Goal: Task Accomplishment & Management: Use online tool/utility

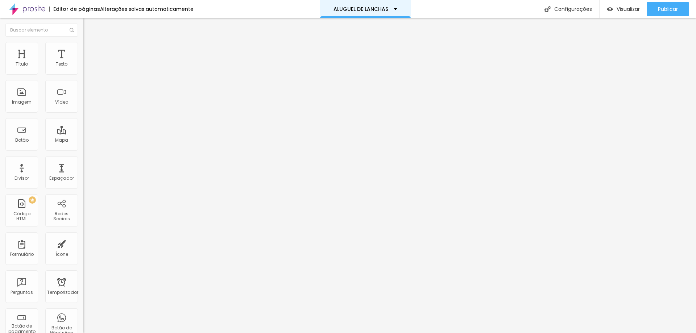
click at [393, 9] on div "ALUGUEL DE LANCHAS" at bounding box center [366, 9] width 64 height 5
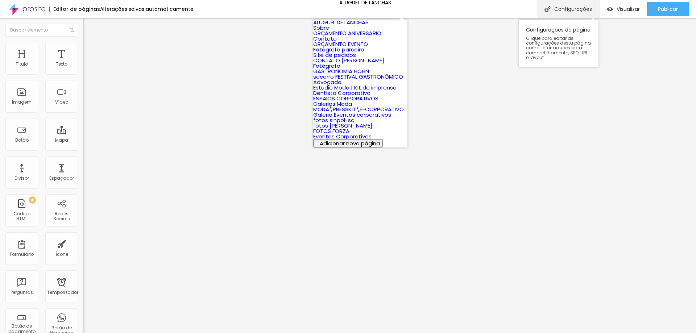
click at [573, 13] on div "Configurações" at bounding box center [568, 9] width 62 height 18
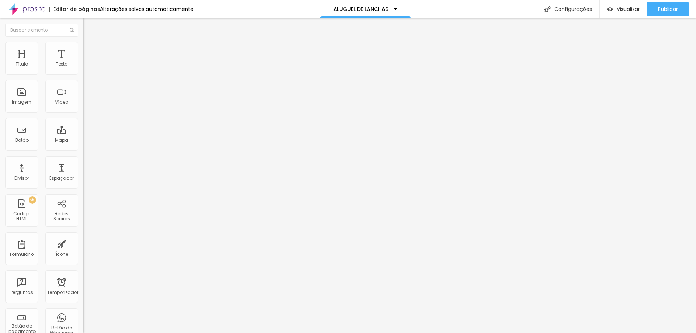
click at [90, 50] on font "Estilo" at bounding box center [95, 47] width 11 height 6
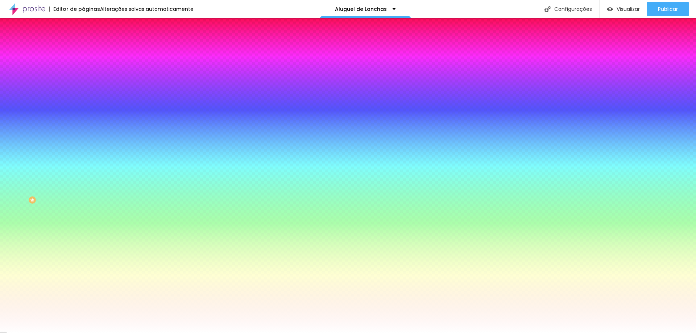
click at [88, 67] on font "Trocar imagem" at bounding box center [105, 64] width 35 height 6
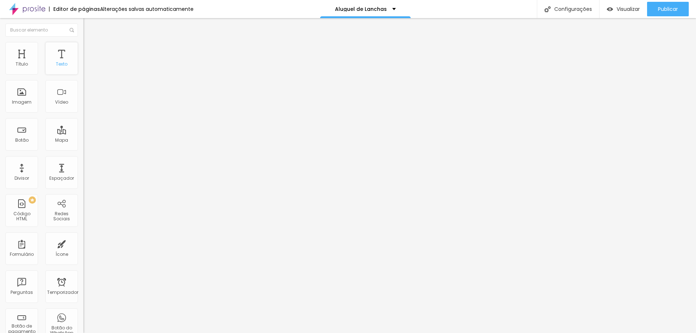
click at [62, 59] on div "Texto" at bounding box center [61, 58] width 33 height 33
click at [83, 49] on li "Avançado" at bounding box center [124, 45] width 83 height 7
click at [83, 133] on input "range" at bounding box center [106, 136] width 47 height 6
type input "25"
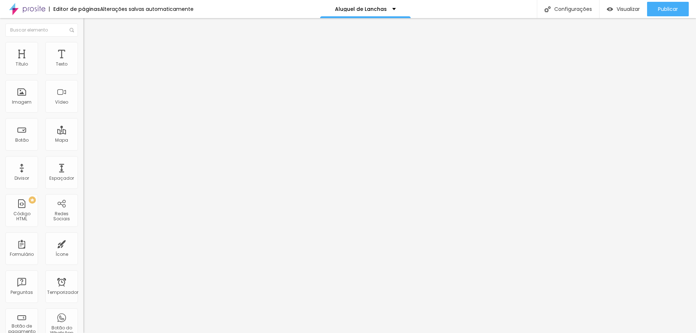
type input "32"
type input "45"
type input "48"
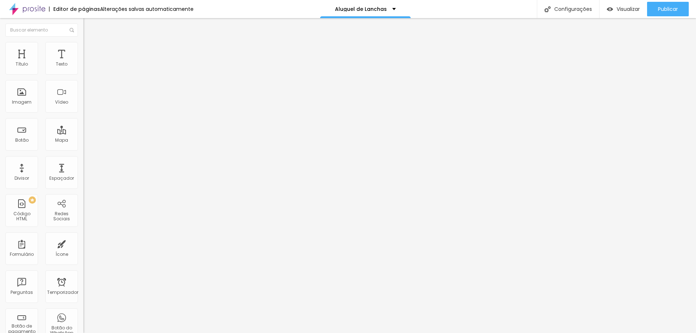
type input "48"
type input "51"
type input "53"
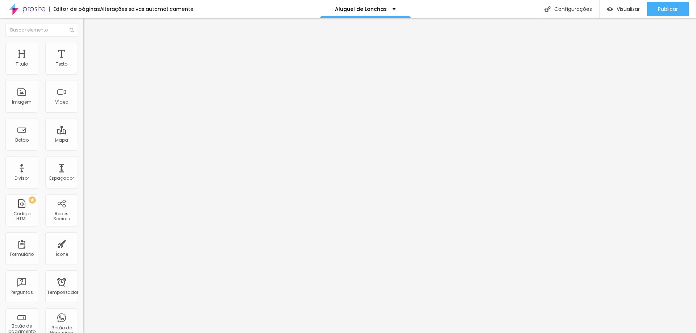
type input "54"
type input "55"
type input "59"
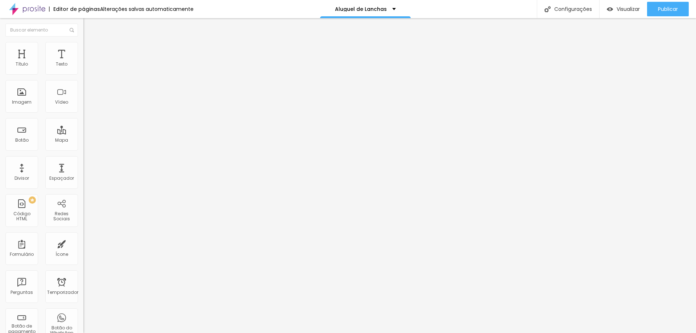
type input "59"
type input "75"
type input "91"
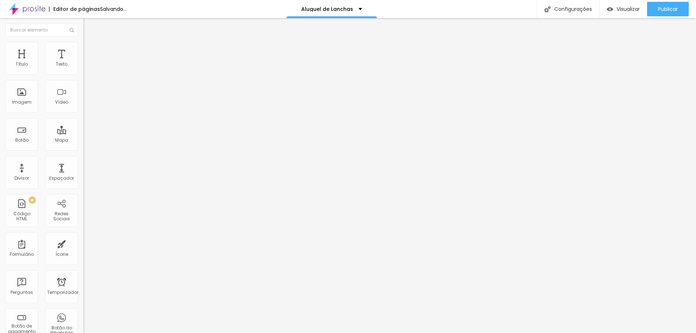
type input "100"
drag, startPoint x: 21, startPoint y: 71, endPoint x: 137, endPoint y: 97, distance: 118.1
type input "100"
click at [130, 133] on input "range" at bounding box center [106, 136] width 47 height 6
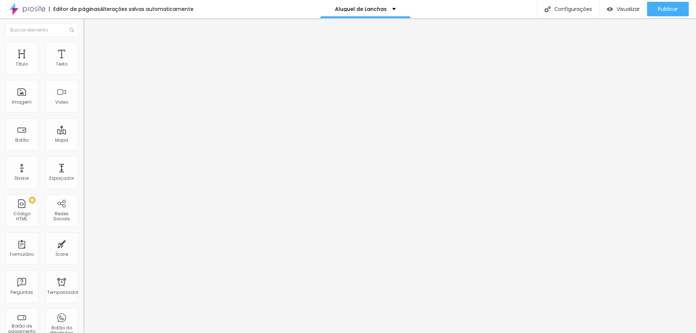
type input "8"
type input "0"
drag, startPoint x: 21, startPoint y: 86, endPoint x: 6, endPoint y: 89, distance: 15.2
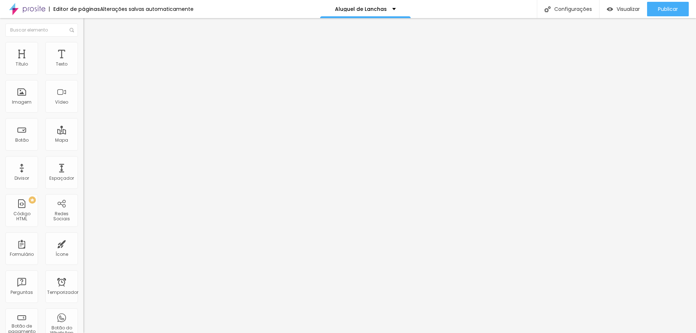
type input "0"
click at [83, 236] on input "range" at bounding box center [106, 239] width 47 height 6
click at [90, 43] on font "Estilo" at bounding box center [95, 40] width 11 height 6
click at [83, 69] on font "Título 2" at bounding box center [95, 63] width 24 height 9
click at [83, 75] on font "Título 3" at bounding box center [93, 71] width 21 height 8
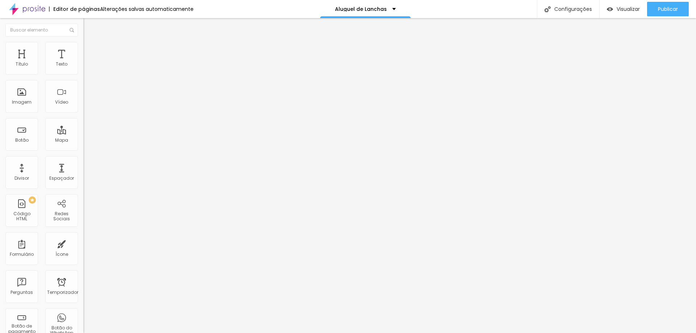
click at [83, 62] on font "Título 1" at bounding box center [95, 57] width 24 height 10
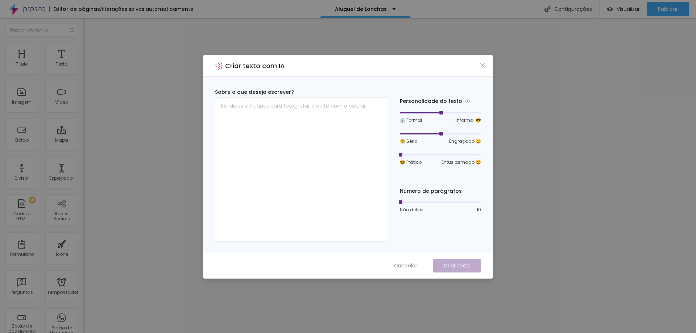
click at [401, 154] on div at bounding box center [440, 155] width 81 height 4
click at [412, 133] on div at bounding box center [420, 133] width 41 height 1
click at [424, 112] on div at bounding box center [440, 113] width 81 height 4
click at [321, 112] on textarea at bounding box center [301, 170] width 173 height 144
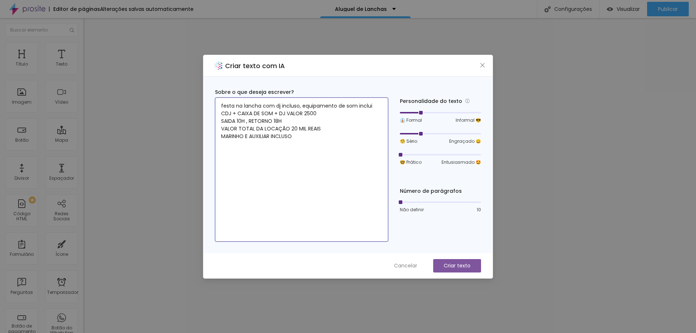
type textarea "festa na lancha com dj incluso, equipamento de som inclui CDJ + CAIXA DE SOM + …"
click at [468, 266] on font "Criar texto" at bounding box center [457, 265] width 27 height 7
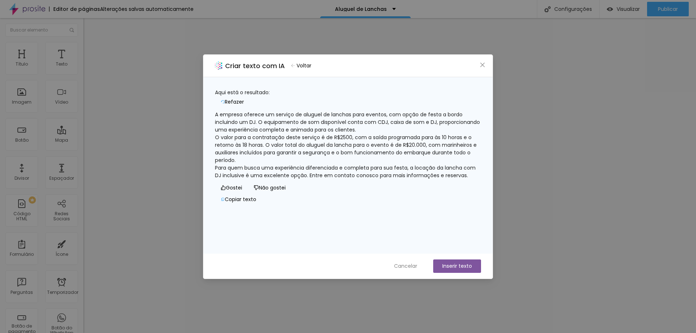
click at [311, 62] on font "Voltar" at bounding box center [304, 65] width 15 height 7
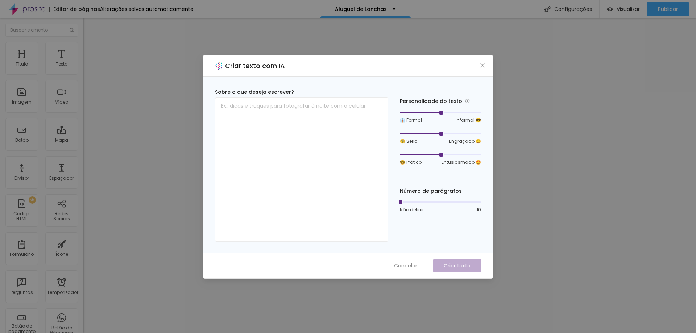
click at [481, 69] on div "Criar texto com IA" at bounding box center [347, 66] width 289 height 22
click at [482, 67] on icon "fechar" at bounding box center [483, 65] width 6 height 6
click at [286, 134] on textarea at bounding box center [301, 170] width 173 height 144
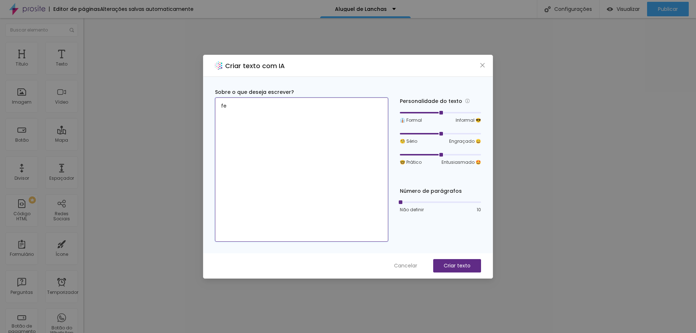
type textarea "f"
type textarea "A"
type textarea "V"
click at [400, 154] on div at bounding box center [440, 155] width 81 height 4
click at [418, 133] on div at bounding box center [440, 134] width 81 height 4
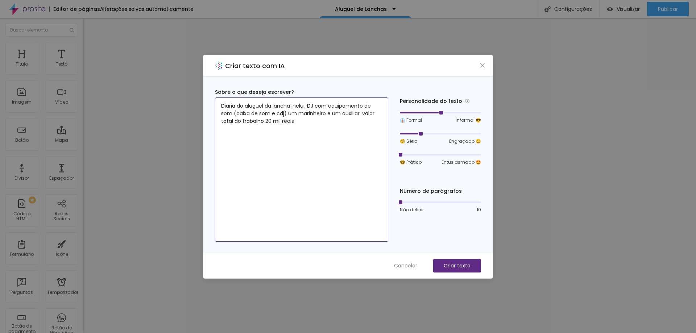
click at [423, 113] on div at bounding box center [440, 113] width 81 height 4
type textarea "Diaria do aluguel da lancha inclui, DJ com equipamento de som (caixa de som e c…"
click at [465, 269] on font "Criar texto" at bounding box center [457, 265] width 27 height 7
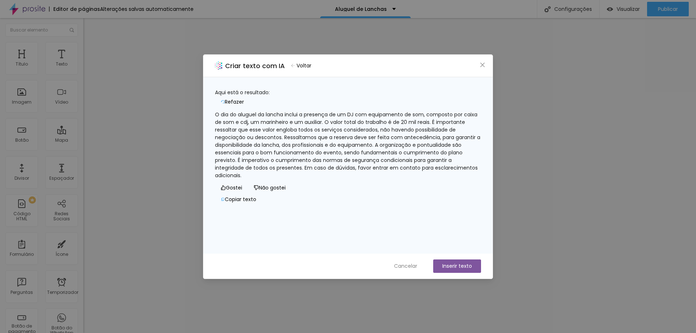
click at [244, 98] on font "Refazer" at bounding box center [234, 101] width 19 height 7
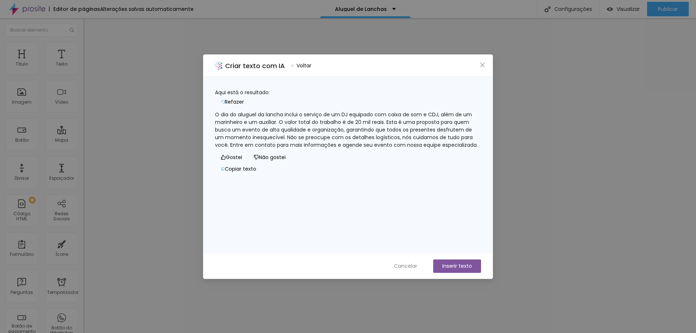
click at [311, 66] on font "Voltar" at bounding box center [304, 65] width 15 height 7
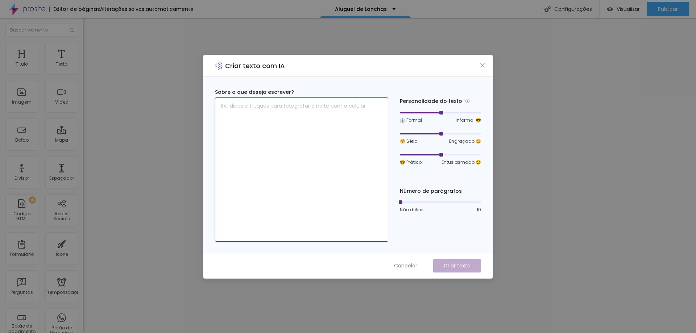
click at [292, 125] on textarea at bounding box center [301, 170] width 173 height 144
click at [255, 113] on textarea "a diaria do aluguel da lancha com saida as 10h e retorno as 18h , Inclui DJ, ca…" at bounding box center [301, 170] width 173 height 144
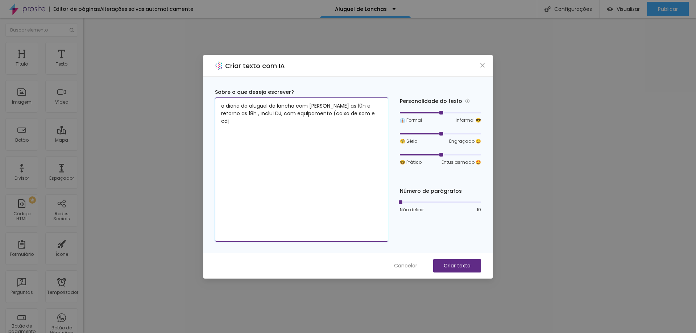
click at [359, 113] on textarea "a diaria do aluguel da lancha com saida as 10h e retorno as 18h , Inclui DJ, co…" at bounding box center [301, 170] width 173 height 144
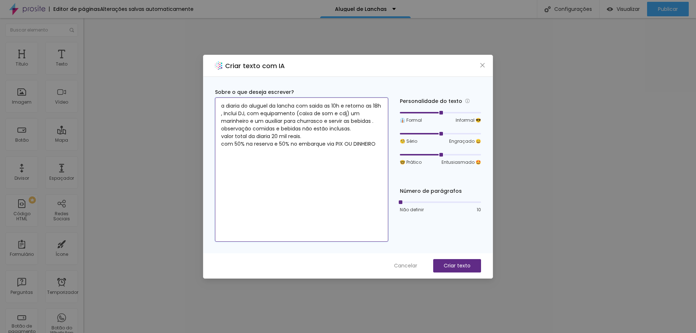
type textarea "a diaria do aluguel da lancha com saida as 10h e retorno as 18h , Inclui DJ, co…"
click at [399, 155] on div "Sobre o que deseja escrever? a diaria do aluguel da lancha com saida as 10h e r…" at bounding box center [348, 164] width 266 height 153
click at [401, 155] on div at bounding box center [440, 155] width 81 height 4
click at [417, 136] on div at bounding box center [440, 134] width 81 height 4
click at [419, 113] on div at bounding box center [440, 113] width 81 height 4
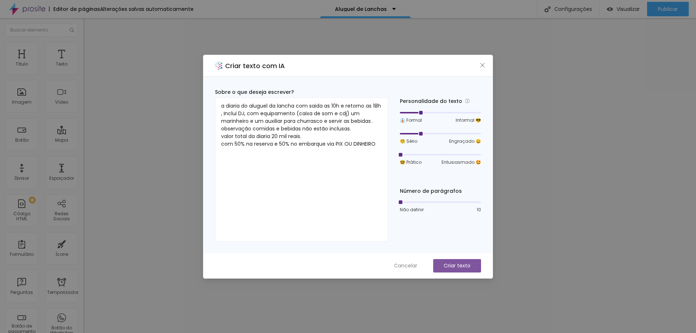
click at [463, 267] on font "Criar texto" at bounding box center [457, 265] width 27 height 7
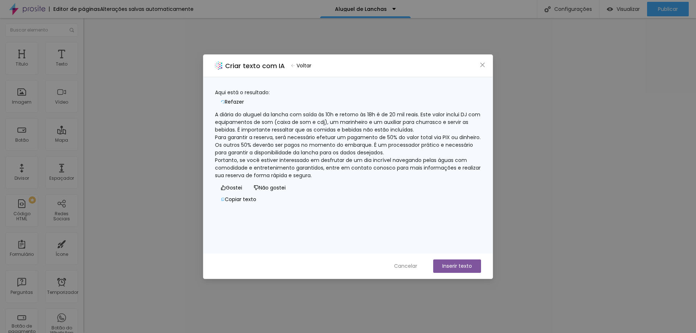
click at [250, 96] on button "Refazer" at bounding box center [232, 102] width 35 height 12
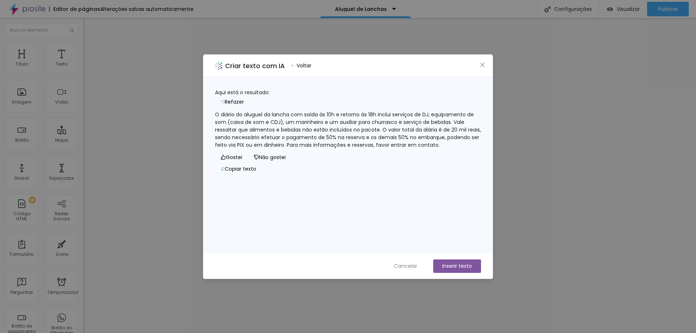
click at [244, 98] on font "Refazer" at bounding box center [234, 101] width 19 height 7
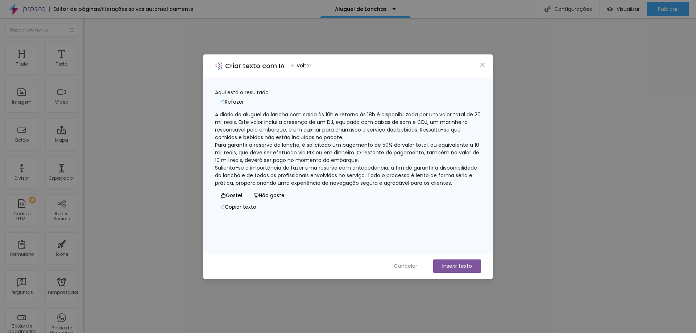
click at [256, 211] on font "Copiar texto" at bounding box center [241, 206] width 32 height 7
click at [460, 265] on font "Inserir texto" at bounding box center [457, 265] width 30 height 7
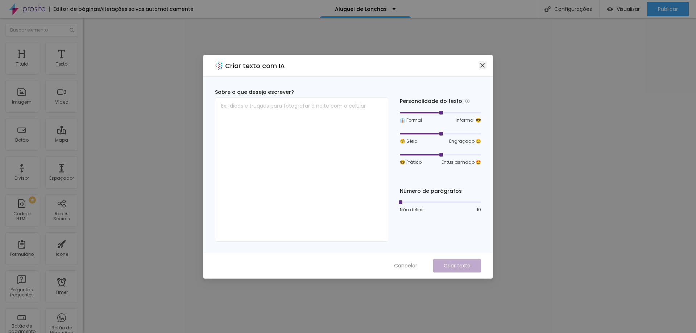
click at [484, 65] on icon "close" at bounding box center [483, 65] width 6 height 6
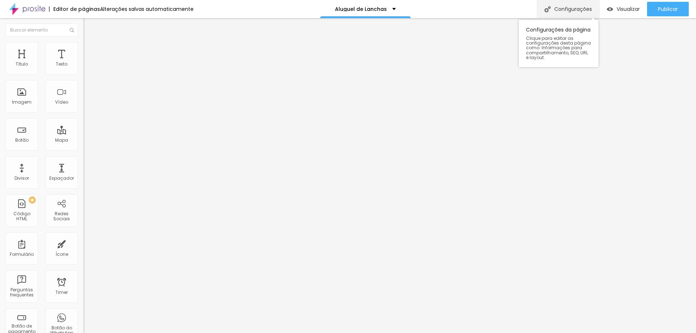
click at [580, 14] on div "Configurações" at bounding box center [568, 9] width 62 height 18
click at [89, 25] on img "button" at bounding box center [92, 27] width 6 height 6
click at [90, 50] on font "Estilo" at bounding box center [95, 47] width 11 height 6
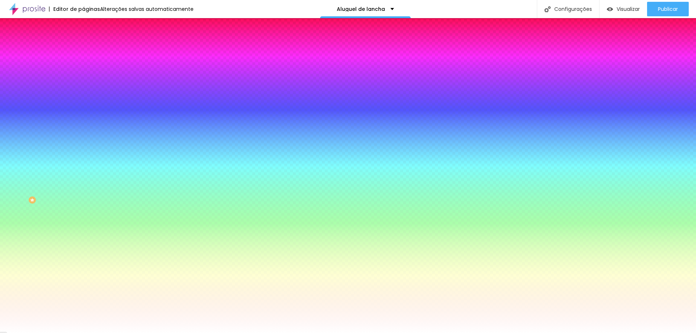
click at [88, 67] on font "Trocar imagem" at bounding box center [105, 64] width 35 height 6
click at [83, 49] on li "Avançado" at bounding box center [124, 52] width 83 height 7
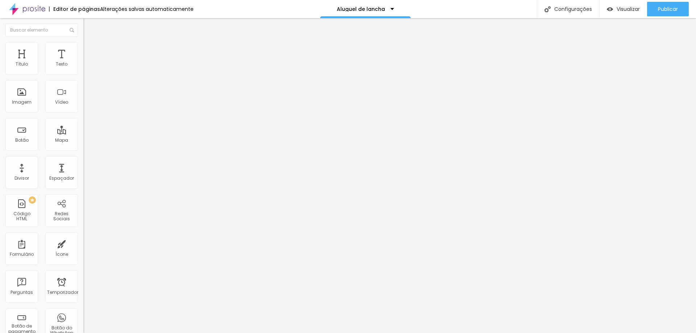
click at [90, 43] on font "Conteúdo" at bounding box center [101, 40] width 22 height 6
click at [83, 30] on button "Editar nulo" at bounding box center [124, 26] width 83 height 17
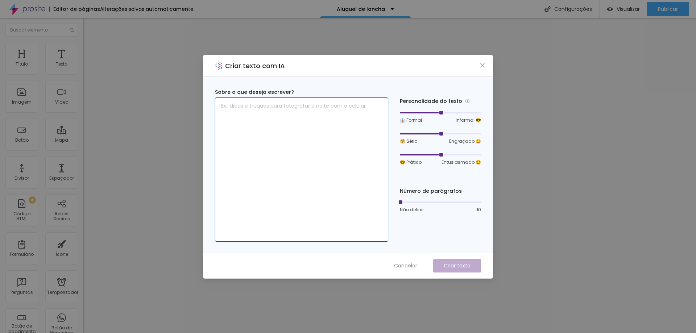
click at [308, 122] on textarea at bounding box center [301, 170] width 173 height 144
paste textarea "Explore Florianópolis com Estilo e Conforto a Bordo da Azimut 52 Navegue pelas …"
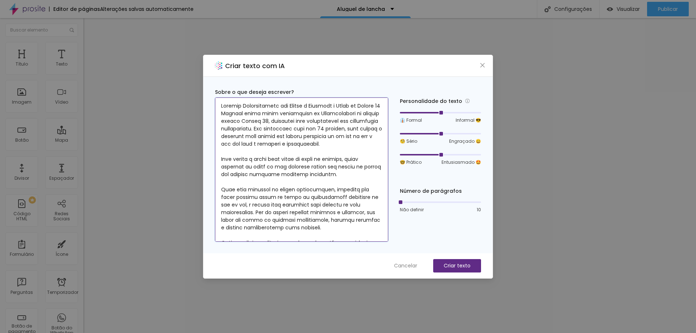
scroll to position [36, 0]
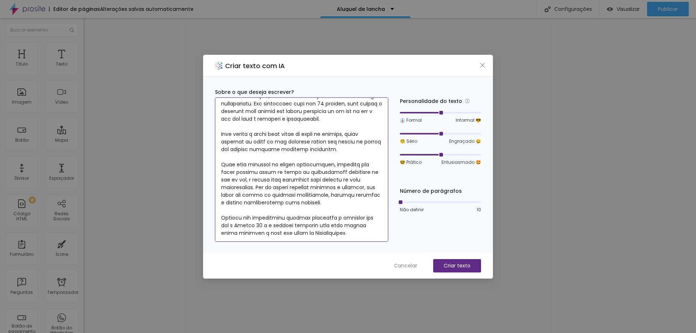
click at [407, 113] on div at bounding box center [440, 113] width 81 height 4
click at [402, 155] on div at bounding box center [440, 155] width 81 height 4
click at [413, 133] on div at bounding box center [420, 133] width 41 height 1
click at [418, 113] on div at bounding box center [440, 113] width 81 height 4
type textarea "Explore Florianópolis com Estilo e Conforto a Bordo da Azimut 52 Navegue pelas …"
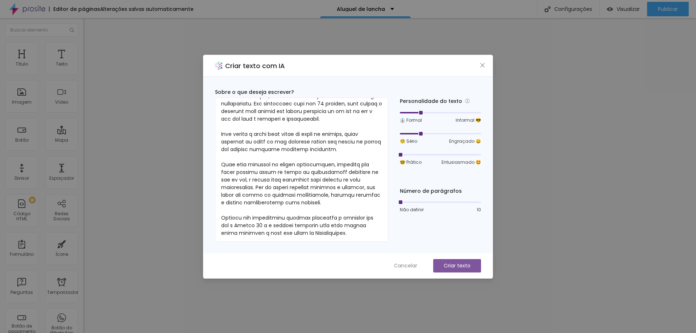
click at [463, 264] on font "Criar texto" at bounding box center [457, 265] width 27 height 7
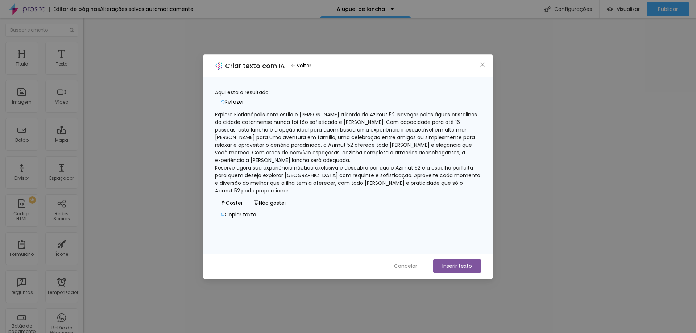
scroll to position [0, 0]
click at [244, 98] on font "Refazer" at bounding box center [234, 101] width 19 height 7
click at [256, 218] on font "Copiar texto" at bounding box center [241, 214] width 32 height 7
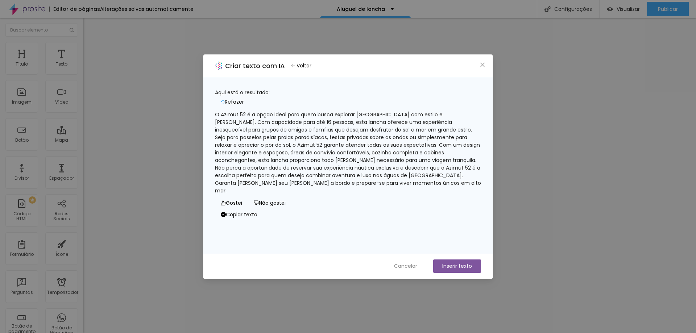
click at [467, 266] on font "Inserir texto" at bounding box center [457, 265] width 30 height 7
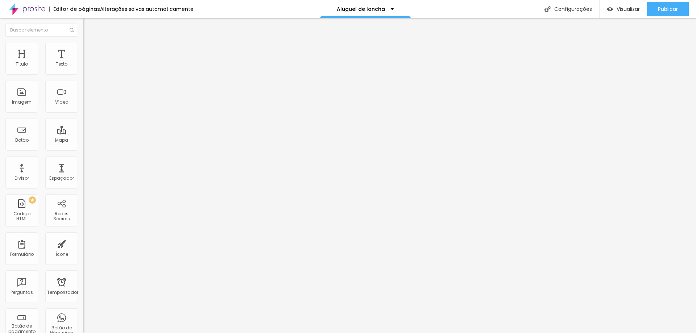
click at [90, 50] on font "Avançado" at bounding box center [102, 47] width 24 height 6
click at [83, 41] on img at bounding box center [86, 38] width 7 height 7
click at [87, 67] on icon "button" at bounding box center [88, 65] width 3 height 3
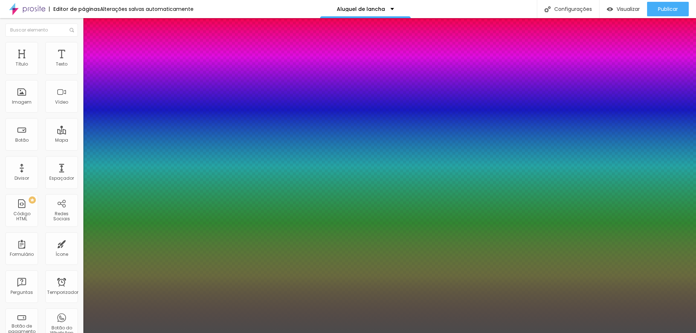
type input "1"
select select "Orbitron-Bold"
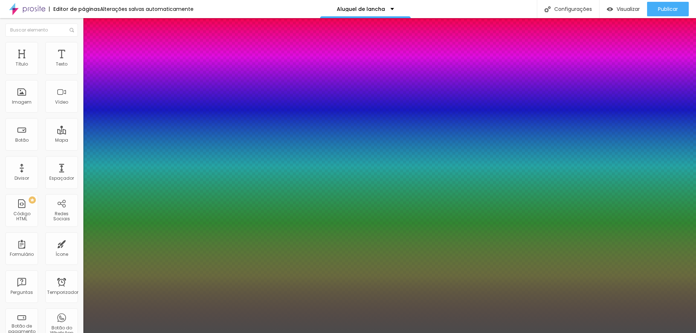
type input "1"
select select "Neucha"
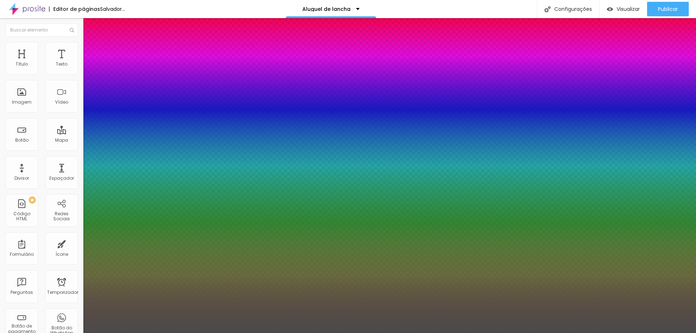
type input "1"
select select "Archivo-Bold"
type input "1"
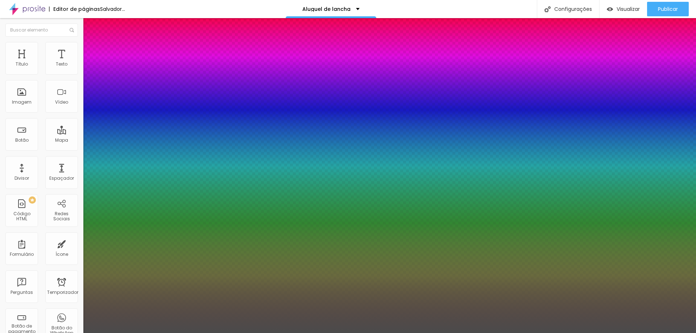
click at [245, 333] on div at bounding box center [348, 333] width 696 height 0
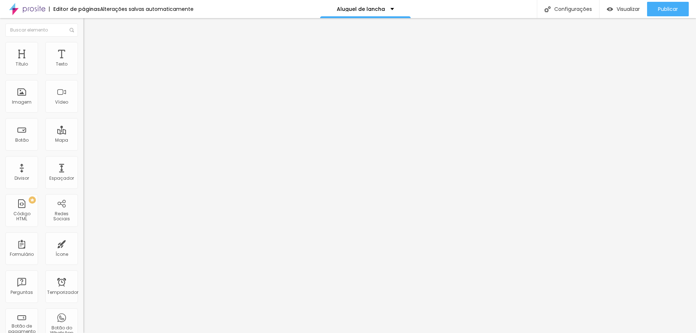
click at [83, 68] on input "Quero descobrir essa estratégia" at bounding box center [126, 64] width 87 height 7
type input "Quero reservar"
click at [83, 45] on img at bounding box center [86, 45] width 7 height 7
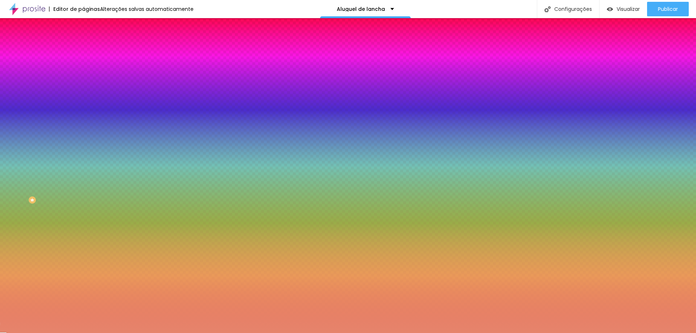
click at [83, 94] on button "button" at bounding box center [88, 93] width 10 height 8
select select "Archivo-Bold"
click at [273, 333] on div at bounding box center [348, 333] width 696 height 0
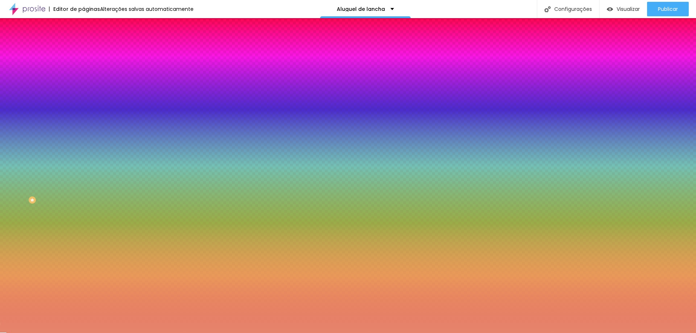
click at [90, 52] on font "Avançado" at bounding box center [102, 54] width 24 height 6
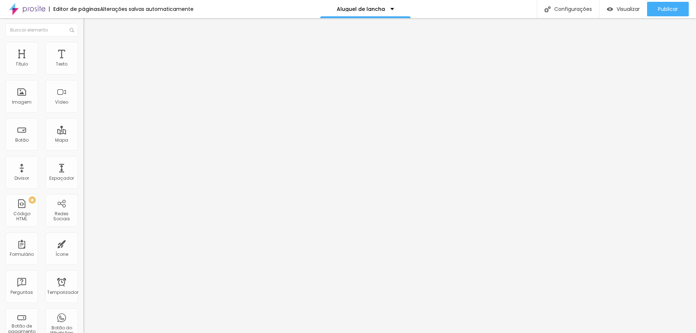
click at [83, 48] on li "Estilo" at bounding box center [124, 45] width 83 height 7
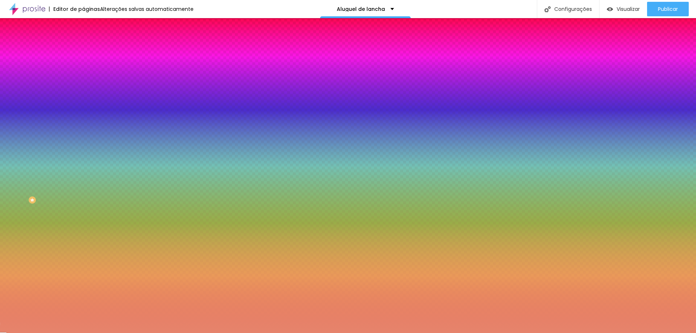
click at [83, 266] on div at bounding box center [124, 266] width 83 height 0
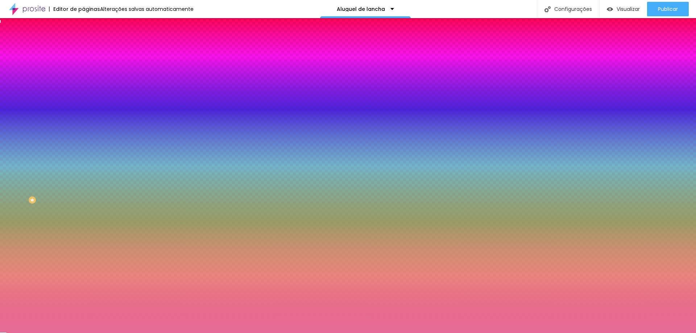
click at [64, 185] on div at bounding box center [348, 166] width 696 height 333
click at [66, 201] on div at bounding box center [348, 166] width 696 height 333
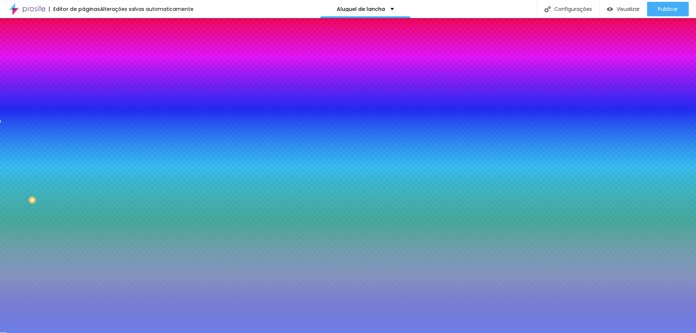
type input "#6C7FE6"
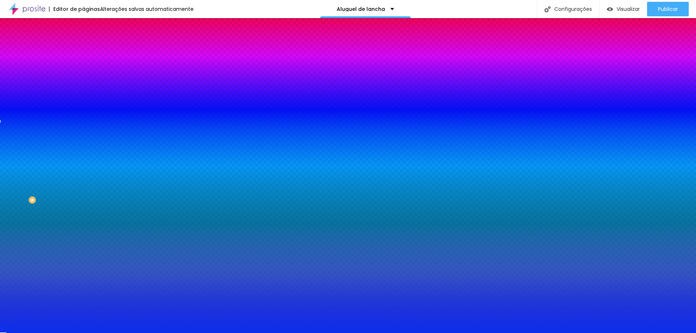
click at [56, 186] on div at bounding box center [348, 166] width 696 height 333
click at [83, 145] on div "Ao passar o mouse Editar estilo do campo" at bounding box center [124, 187] width 83 height 93
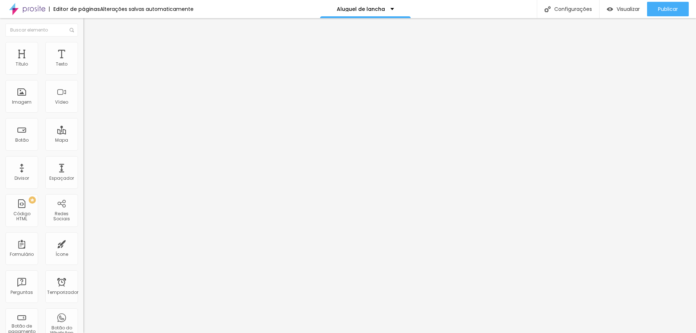
click at [83, 48] on li "Estilo" at bounding box center [124, 45] width 83 height 7
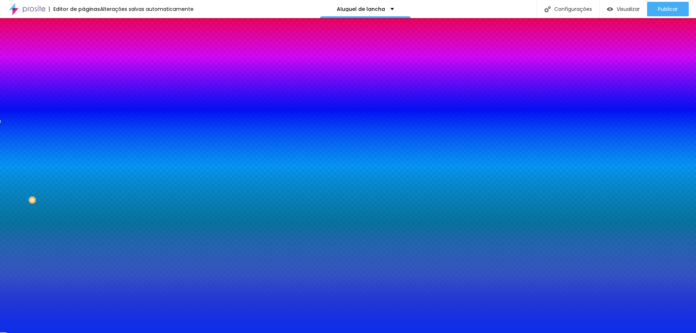
click at [83, 69] on div at bounding box center [124, 69] width 83 height 0
click at [57, 84] on div at bounding box center [348, 166] width 696 height 333
click at [83, 73] on input "#E6846C" at bounding box center [126, 72] width 87 height 7
click at [83, 49] on img at bounding box center [86, 52] width 7 height 7
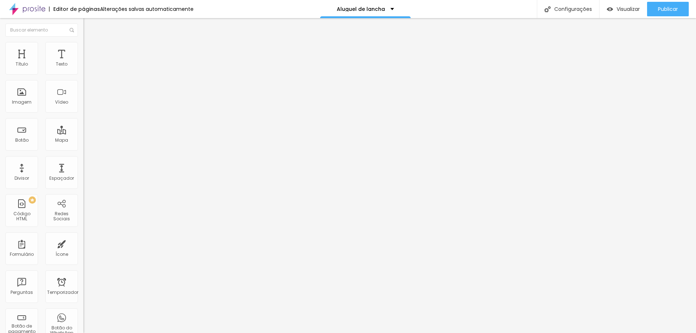
click at [83, 47] on img at bounding box center [86, 45] width 7 height 7
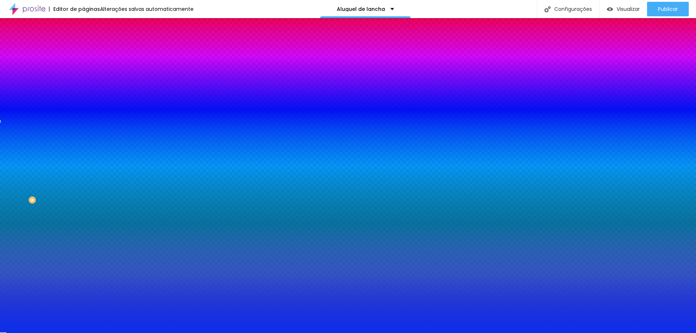
click at [83, 42] on li "Conteúdo" at bounding box center [124, 38] width 83 height 7
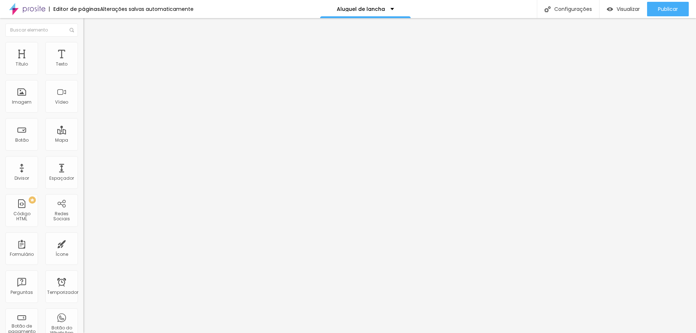
click at [83, 149] on input "https://" at bounding box center [126, 145] width 87 height 7
click at [83, 130] on img at bounding box center [84, 131] width 3 height 3
click at [83, 129] on div at bounding box center [124, 131] width 83 height 4
click at [83, 148] on input "https://" at bounding box center [126, 145] width 87 height 7
paste input "https://wa.me/qr/WNDHHY4XE43NB1"
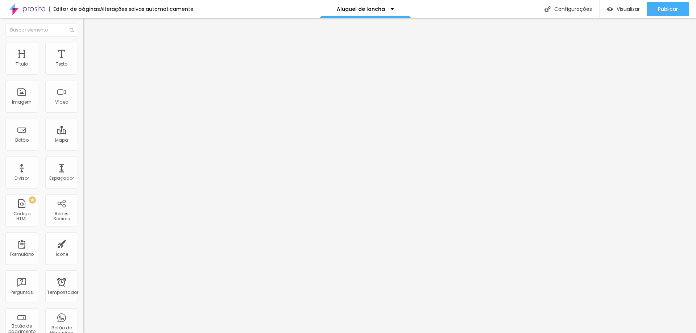
click at [83, 149] on input "https://https://wa.me/qr/WNDHHY4XE43NB1" at bounding box center [126, 145] width 87 height 7
type input "https://wa.me/qr/WNDHHY4XE43NB1"
click at [83, 158] on div at bounding box center [124, 158] width 83 height 0
click at [89, 29] on img "button" at bounding box center [92, 27] width 6 height 6
click at [89, 28] on img "button" at bounding box center [92, 27] width 6 height 6
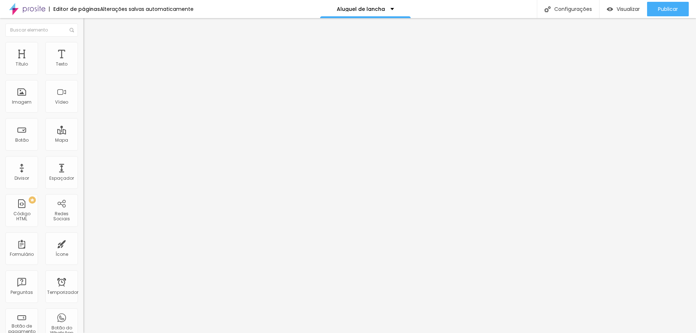
click at [90, 50] on font "Avançado" at bounding box center [102, 47] width 24 height 6
click at [83, 42] on li "Estilo" at bounding box center [124, 38] width 83 height 7
click at [83, 107] on button "button" at bounding box center [88, 104] width 10 height 8
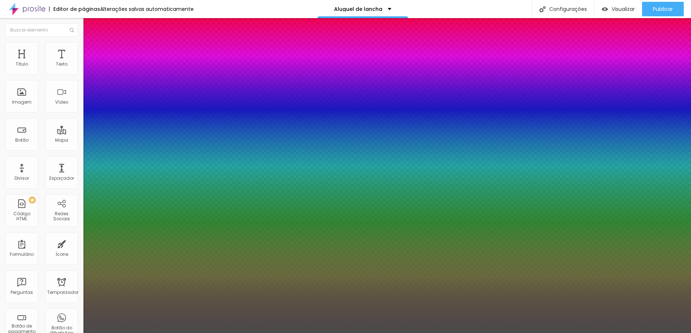
type input "1"
type input "0.5"
select select "Allan-Bold"
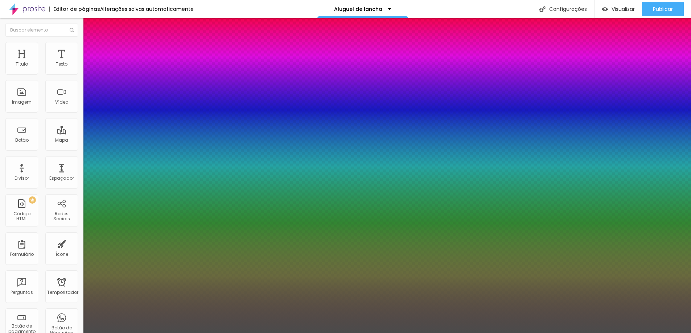
type input "1"
type input "0.5"
type input "1"
type input "0.5"
type input "1"
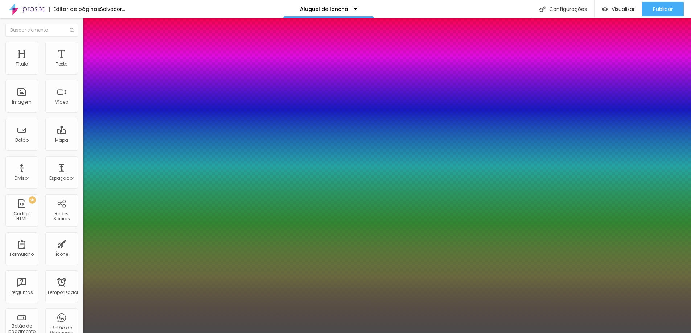
type input "0.5"
select select "Archivo-Italic"
type input "1"
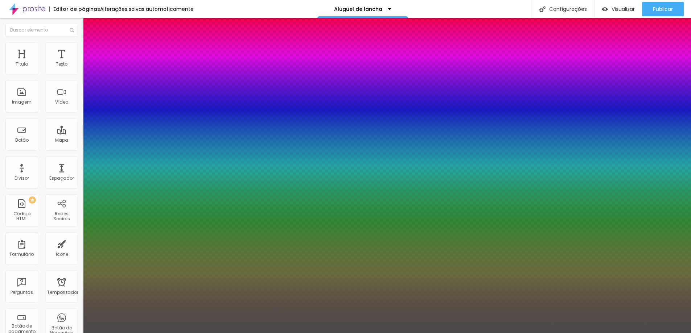
type input "0.5"
type input "1"
type input "0.5"
type input "1"
type input "0.5"
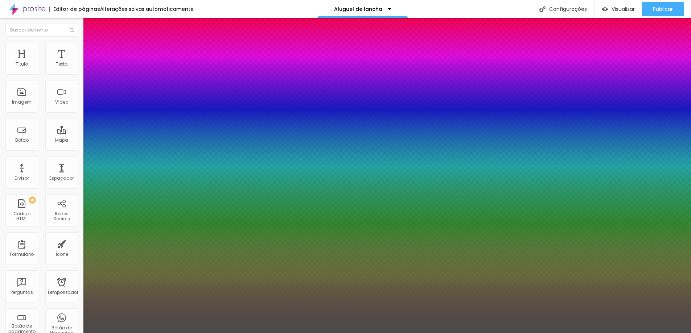
click at [176, 333] on div at bounding box center [345, 333] width 691 height 0
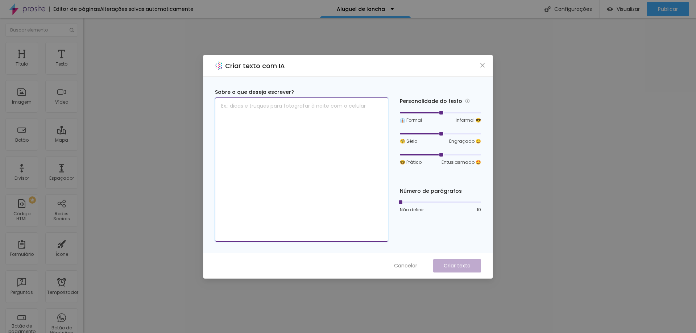
click at [295, 147] on textarea at bounding box center [301, 170] width 173 height 144
paste textarea "Delivery de bebidas e alimentos à bordo DJ Guia de pesca Locação de material de…"
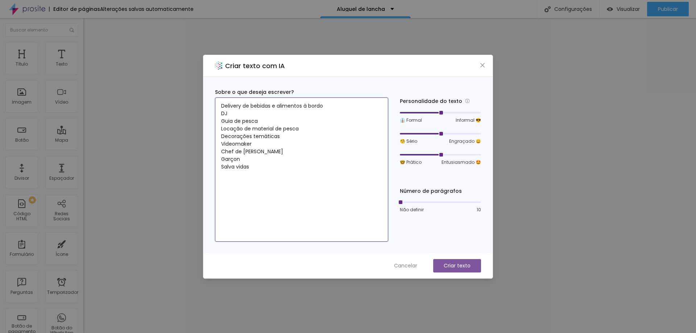
type textarea "Delivery de bebidas e alimentos à bordo DJ Guia de pesca Locação de material de…"
click at [468, 267] on font "Criar texto" at bounding box center [457, 265] width 27 height 7
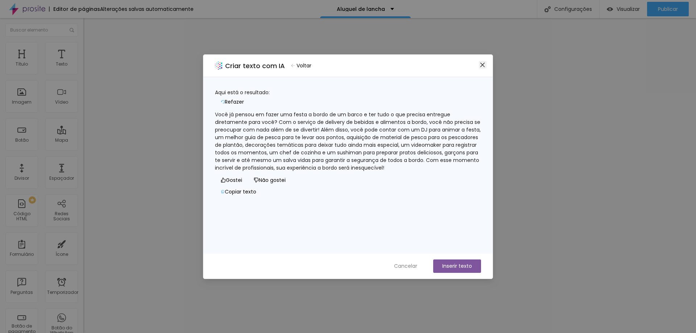
click at [484, 68] on icon "fechar" at bounding box center [483, 65] width 6 height 6
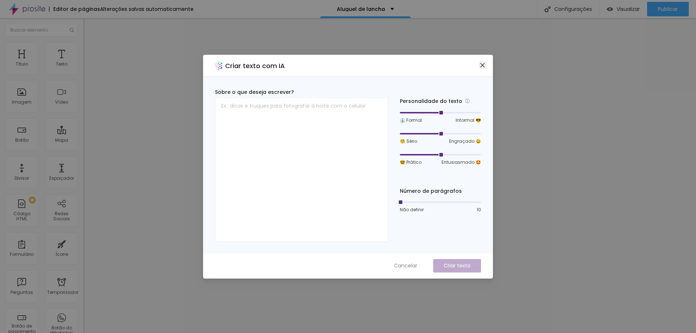
click at [485, 67] on icon "fechar" at bounding box center [483, 65] width 6 height 6
click at [299, 132] on textarea at bounding box center [301, 170] width 173 height 144
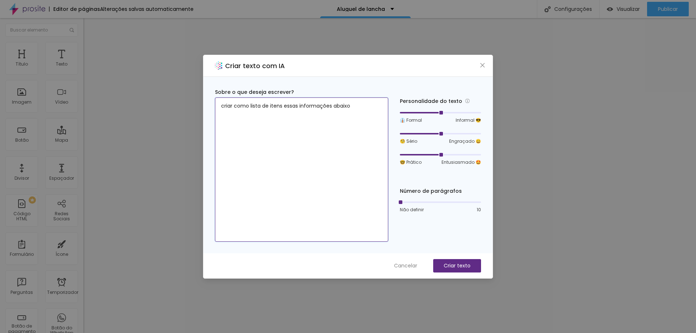
paste textarea "Delivery de bebidas e alimentos à bordo DJ Guia de pesca Locação de material de…"
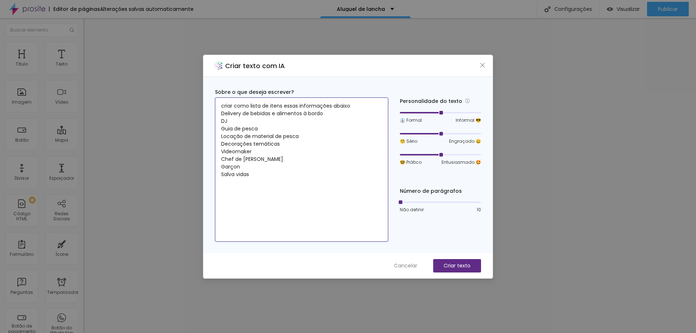
type textarea "criar como lista de itens essas informações abaixo Delivery de bebidas e alimen…"
click at [403, 157] on div "🤓 Prático Entusiasmado 🤩" at bounding box center [440, 159] width 81 height 14
click at [401, 154] on div at bounding box center [440, 155] width 81 height 4
click at [400, 133] on div at bounding box center [440, 134] width 81 height 4
click at [403, 113] on div at bounding box center [440, 113] width 81 height 4
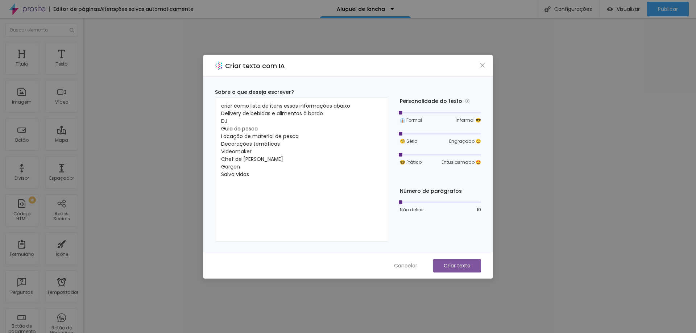
click at [462, 268] on font "Criar texto" at bounding box center [457, 265] width 27 height 7
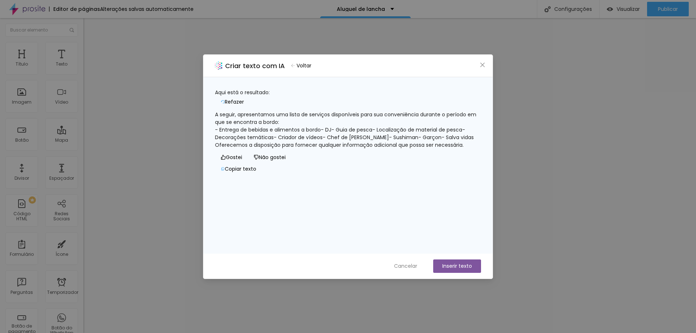
click at [464, 264] on font "Inserir texto" at bounding box center [457, 265] width 30 height 7
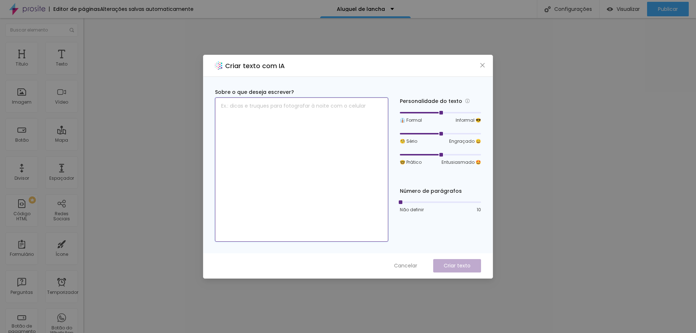
click at [295, 118] on textarea at bounding box center [301, 170] width 173 height 144
paste textarea "Tamanho: 52 pés Capacidade: 18 convidados Categoria: Flybridge Ano de fabricaçã…"
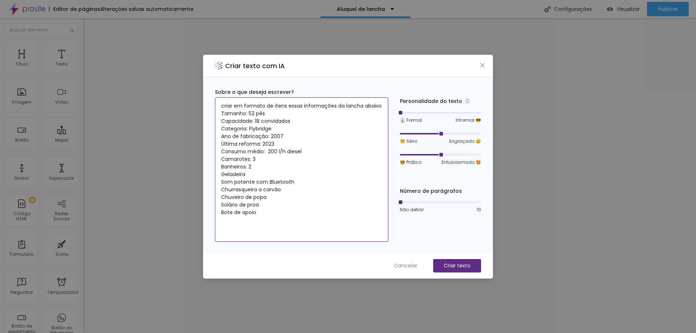
drag, startPoint x: 404, startPoint y: 111, endPoint x: 391, endPoint y: 112, distance: 13.1
click at [391, 112] on div "Sobre o que deseja escrever? criar em formato de itens essas informações da lan…" at bounding box center [348, 164] width 266 height 153
click at [389, 135] on div "Sobre o que deseja escrever? criar em formato de itens essas informações da lan…" at bounding box center [348, 164] width 266 height 153
type textarea "criar em formato de itens essas informações da lancha abaixo Tamanho: 52 pés Ca…"
drag, startPoint x: 418, startPoint y: 132, endPoint x: 384, endPoint y: 132, distance: 34.1
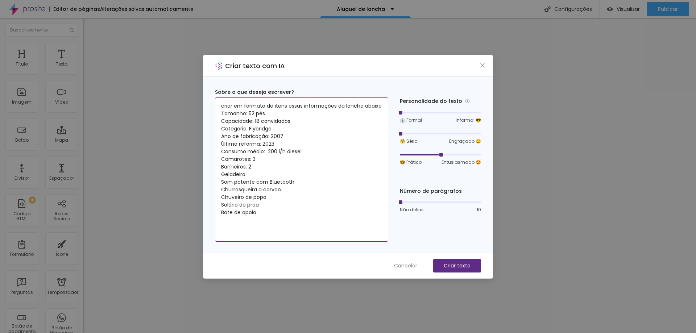
click at [384, 131] on div "Sobre o que deseja escrever? criar em formato de itens essas informações da lan…" at bounding box center [348, 164] width 266 height 153
drag, startPoint x: 384, startPoint y: 156, endPoint x: 388, endPoint y: 163, distance: 8.1
click at [382, 157] on div "Sobre o que deseja escrever? criar em formato de itens essas informações da lan…" at bounding box center [348, 164] width 266 height 153
drag, startPoint x: 421, startPoint y: 156, endPoint x: 396, endPoint y: 155, distance: 25.0
click at [396, 155] on div "Sobre o que deseja escrever? criar em formato de itens essas informações da lan…" at bounding box center [348, 164] width 266 height 153
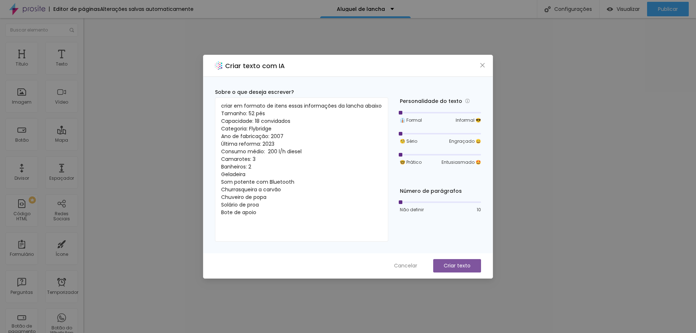
click at [459, 263] on font "Criar texto" at bounding box center [457, 265] width 27 height 7
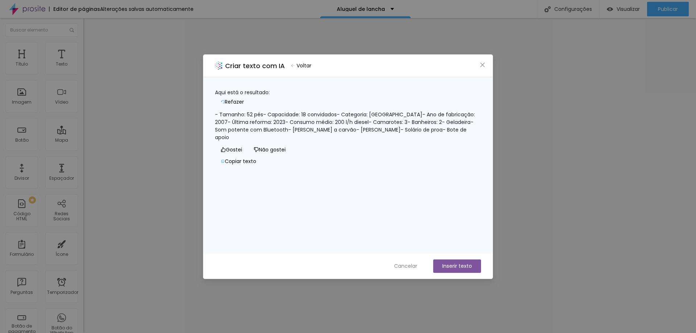
click at [459, 265] on font "Inserir texto" at bounding box center [457, 265] width 30 height 7
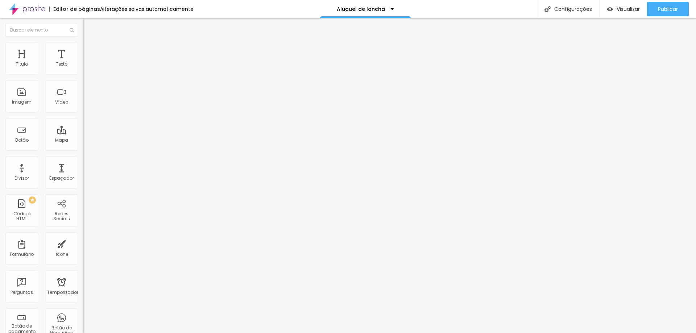
click at [88, 62] on font "Trocar imagem" at bounding box center [105, 59] width 35 height 6
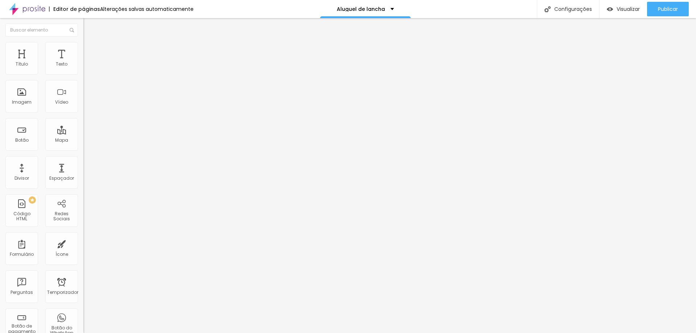
click at [90, 50] on font "Estilo" at bounding box center [95, 47] width 11 height 6
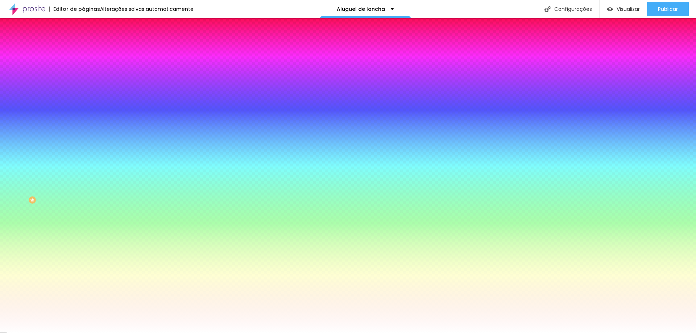
click at [83, 49] on li "Avançado" at bounding box center [124, 52] width 83 height 7
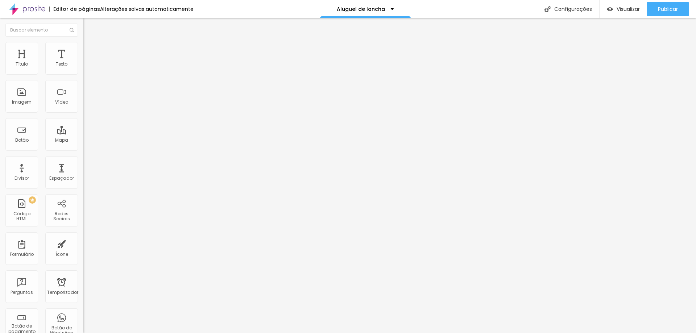
click at [90, 43] on font "Conteúdo" at bounding box center [101, 40] width 22 height 6
click at [89, 27] on img "button" at bounding box center [92, 27] width 6 height 6
click at [83, 149] on input "https://" at bounding box center [126, 145] width 87 height 7
click at [83, 152] on div "Texto Quero descobrir essa estratégia Alinhamento Tamanho Normal Pequeno Normal…" at bounding box center [124, 110] width 83 height 106
paste input "https://wa.me/qr/WNDHHY4XE43NB1"
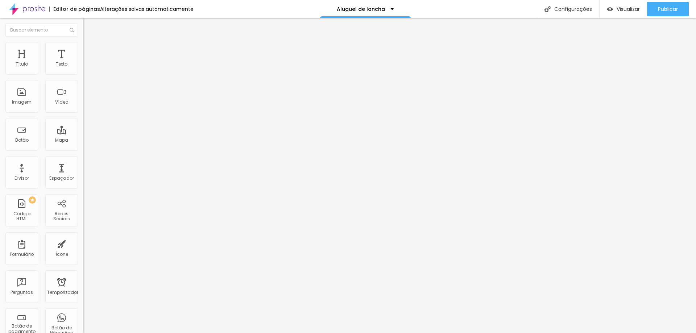
scroll to position [0, 14]
type input "https://wa.me/qr/WNDHHY4XE43NB1"
type input "QUERO RESERVAR AGORA"
click at [83, 44] on img at bounding box center [86, 45] width 7 height 7
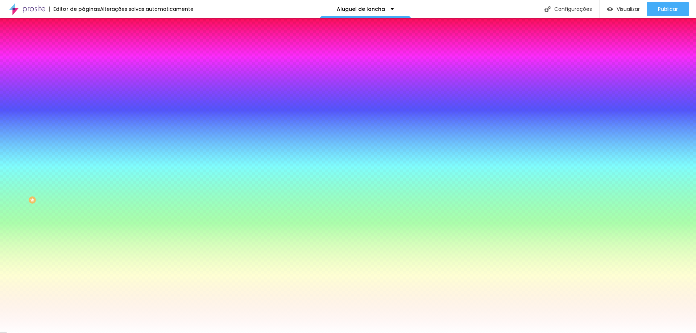
click at [83, 89] on button "button" at bounding box center [88, 93] width 10 height 8
select select "Archivo-Bold"
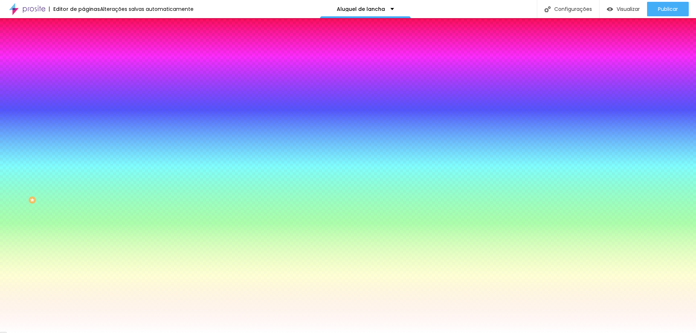
click at [133, 333] on div at bounding box center [348, 333] width 696 height 0
click at [83, 247] on div at bounding box center [124, 247] width 83 height 0
type input "#FFFFFF"
drag, startPoint x: 13, startPoint y: 166, endPoint x: 10, endPoint y: 163, distance: 4.9
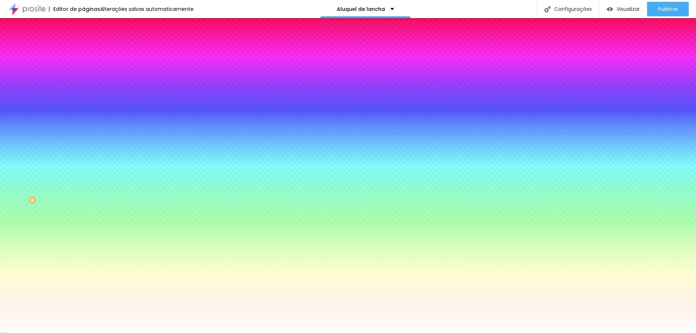
click at [83, 254] on div at bounding box center [124, 254] width 83 height 0
click at [83, 247] on div at bounding box center [124, 247] width 83 height 0
click at [64, 182] on div at bounding box center [348, 166] width 696 height 333
click at [56, 166] on div at bounding box center [348, 166] width 696 height 333
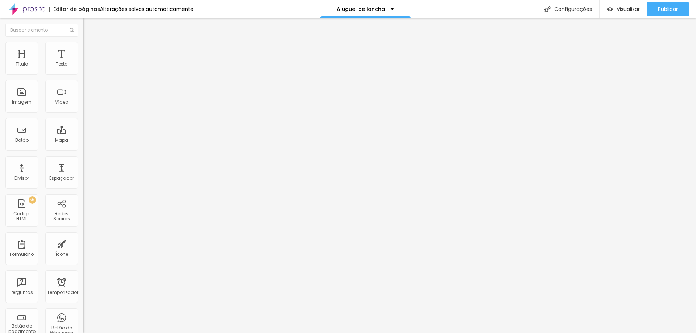
click at [83, 43] on img at bounding box center [86, 45] width 7 height 7
click at [83, 44] on img at bounding box center [86, 45] width 7 height 7
click at [83, 45] on img at bounding box center [86, 45] width 7 height 7
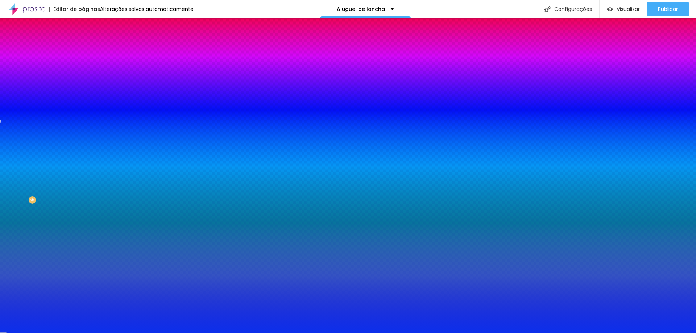
click at [83, 247] on div at bounding box center [124, 247] width 83 height 0
click at [63, 180] on div at bounding box center [348, 166] width 696 height 333
type input "#3F01FD"
click at [83, 254] on div at bounding box center [124, 254] width 83 height 0
click at [83, 144] on div "Ao passar o mouse Editar estilo do campo" at bounding box center [124, 187] width 83 height 93
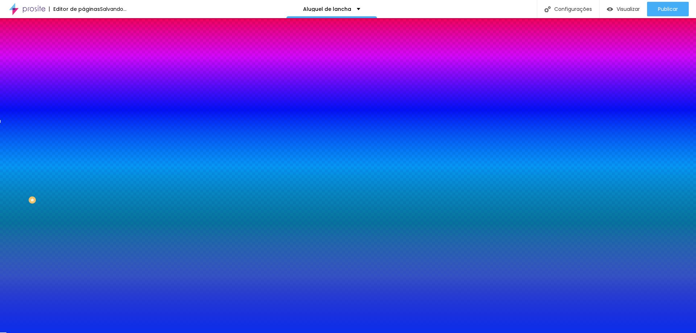
click at [83, 266] on div at bounding box center [124, 266] width 83 height 0
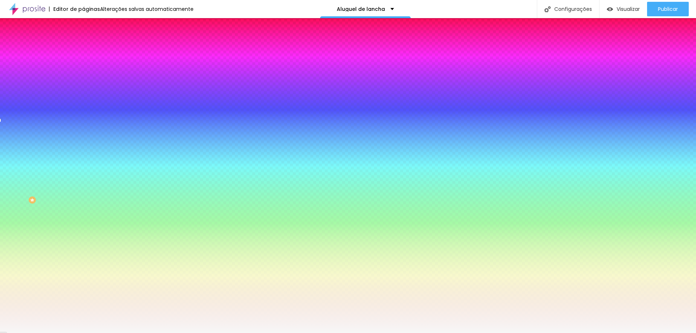
type input "#F8F8F8"
drag, startPoint x: 19, startPoint y: 183, endPoint x: 7, endPoint y: 183, distance: 12.3
click at [83, 234] on div "Cor de fundo Voltar ao padrão #3F01FD Cor do texto Voltar ao padrão #F8F8F8 Bor…" at bounding box center [124, 264] width 83 height 60
click at [83, 274] on div "Borda Voltar ao padrão" at bounding box center [124, 284] width 83 height 20
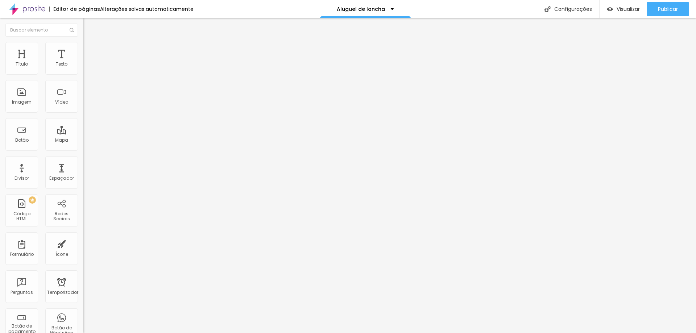
click at [90, 50] on font "Estilo" at bounding box center [95, 47] width 11 height 6
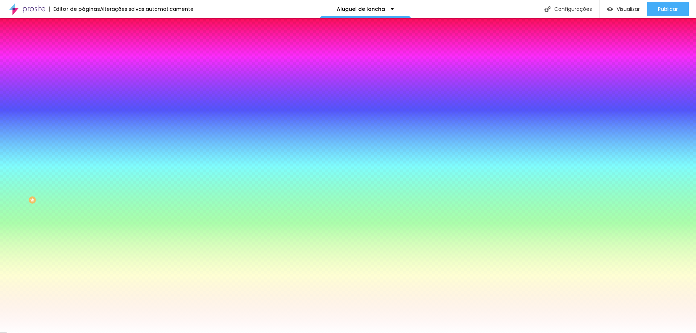
click at [83, 74] on div "Voltar ao padrão #E6846C" at bounding box center [124, 69] width 83 height 16
click at [83, 69] on div at bounding box center [124, 69] width 83 height 0
drag, startPoint x: 66, startPoint y: 88, endPoint x: 66, endPoint y: 80, distance: 8.0
click at [83, 77] on div at bounding box center [124, 77] width 83 height 0
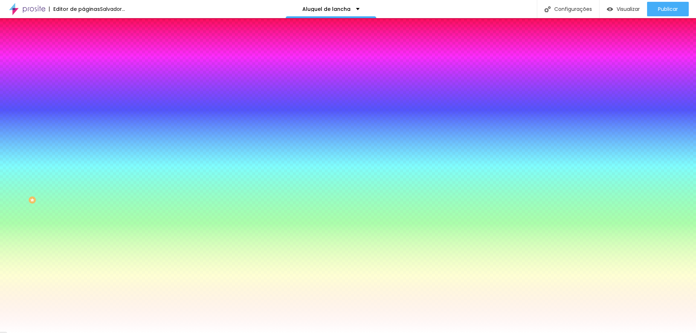
click at [83, 69] on div at bounding box center [124, 69] width 83 height 0
type input "#F80004"
drag, startPoint x: 47, startPoint y: 84, endPoint x: 61, endPoint y: 83, distance: 14.2
click at [83, 77] on div at bounding box center [124, 77] width 83 height 0
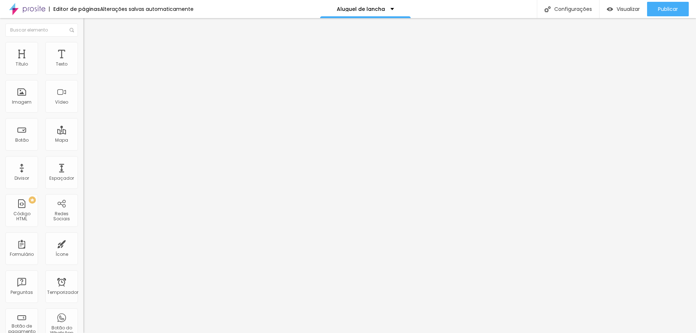
click at [83, 49] on li "Estilo" at bounding box center [124, 45] width 83 height 7
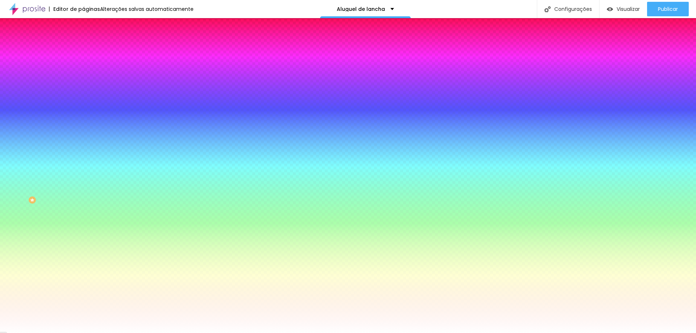
click at [90, 43] on font "Conteúdo" at bounding box center [101, 40] width 22 height 6
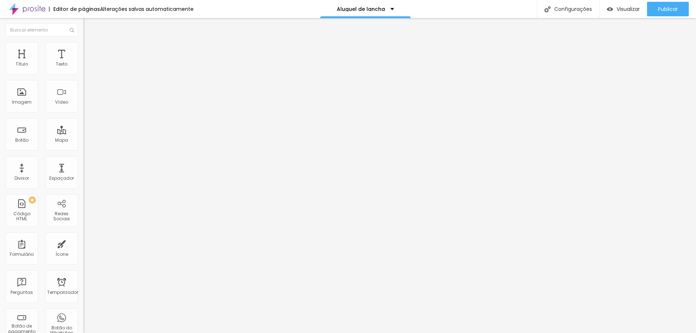
click at [83, 47] on li "Estilo" at bounding box center [124, 45] width 83 height 7
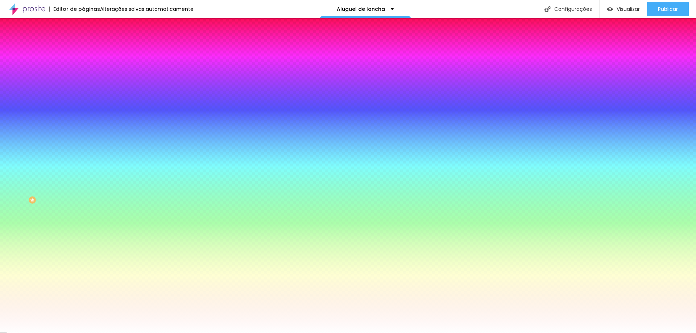
click at [83, 49] on li "Avançado" at bounding box center [124, 52] width 83 height 7
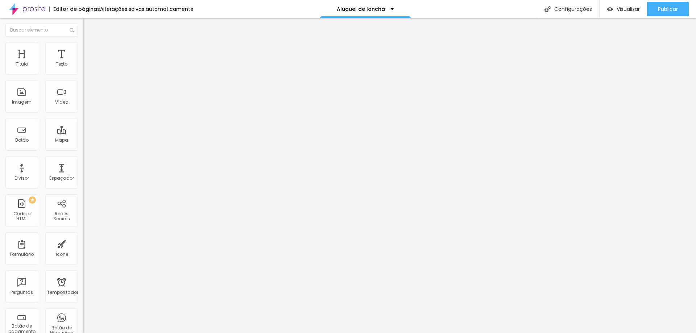
click at [83, 45] on img at bounding box center [86, 45] width 7 height 7
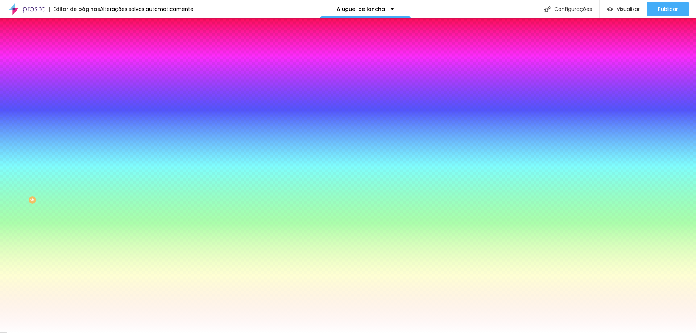
click at [83, 41] on img at bounding box center [86, 38] width 7 height 7
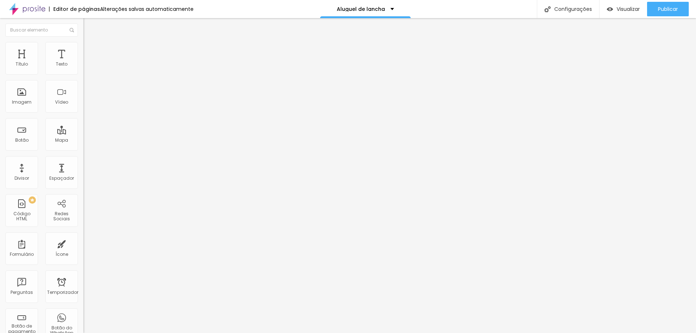
click at [90, 50] on font "Avançado" at bounding box center [102, 47] width 24 height 6
click at [90, 43] on font "Estilo" at bounding box center [95, 40] width 11 height 6
click at [87, 104] on icon "button" at bounding box center [88, 103] width 3 height 3
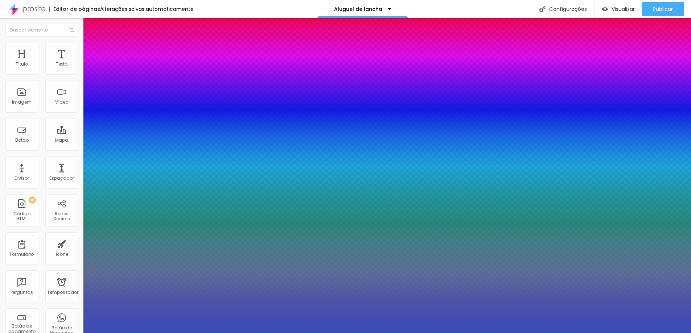
type input "1"
type input "0.5"
select select "Archivo-Bold"
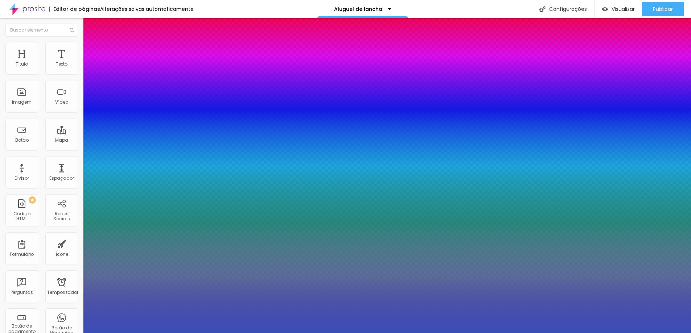
type input "1"
type input "0.5"
type input "1"
type input "0.5"
click at [623, 333] on div at bounding box center [345, 333] width 691 height 0
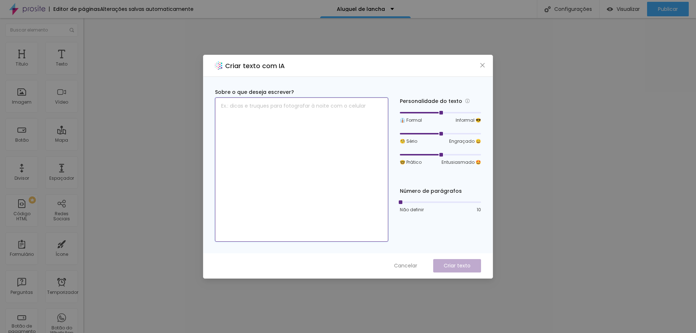
click at [299, 110] on textarea at bounding box center [301, 170] width 173 height 144
type textarea "p"
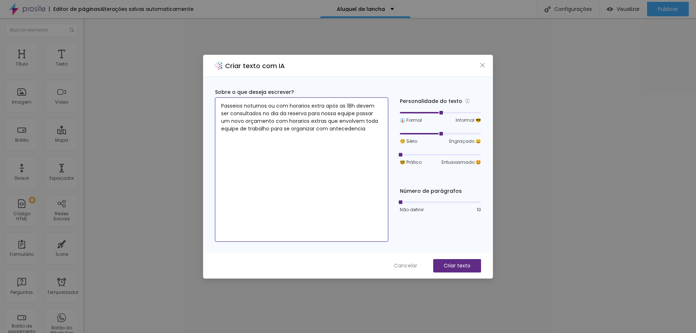
click at [395, 156] on div "Sobre o que deseja escrever? Passeios noturnos ou com horarios extra após as 18…" at bounding box center [348, 164] width 266 height 153
drag, startPoint x: 402, startPoint y: 133, endPoint x: 395, endPoint y: 133, distance: 6.5
click at [395, 133] on div "Sobre o que deseja escrever? Passeios noturnos ou com horarios extra após as 18…" at bounding box center [348, 164] width 266 height 153
click at [415, 112] on div at bounding box center [420, 112] width 41 height 1
type textarea "Passeios noturnos ou com horarios extra após as 18h devem ser consultados no di…"
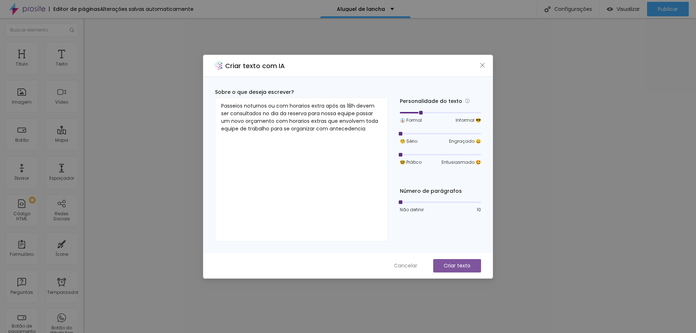
click at [459, 266] on font "Criar texto" at bounding box center [457, 265] width 27 height 7
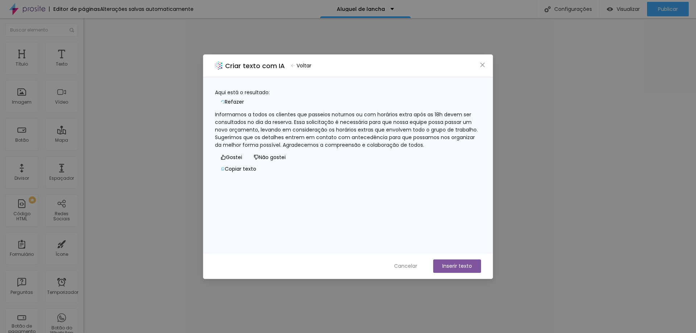
click at [244, 98] on font "Refazer" at bounding box center [234, 101] width 19 height 7
click at [458, 265] on font "Inserir texto" at bounding box center [457, 265] width 30 height 7
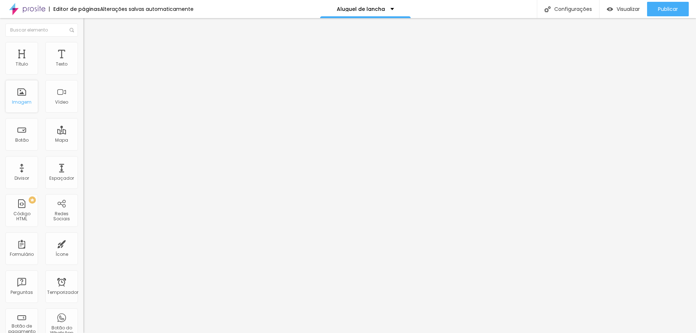
click at [25, 100] on font "Imagem" at bounding box center [22, 102] width 20 height 6
click at [56, 56] on div "Texto" at bounding box center [61, 58] width 33 height 33
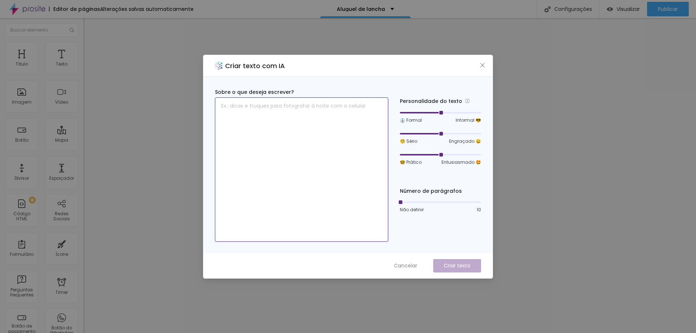
click at [243, 123] on textarea at bounding box center [301, 170] width 173 height 144
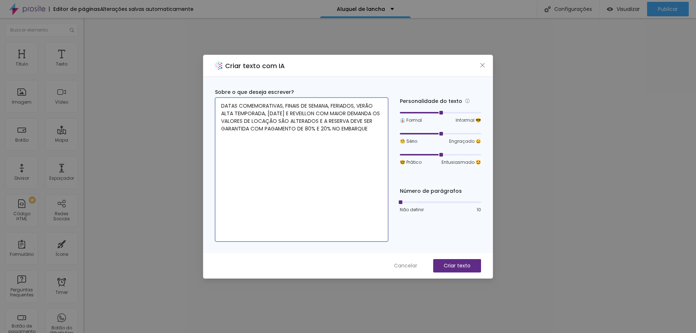
click at [315, 111] on textarea "DATAS COMEMORATIVAS, FINAIS DE SEMANA, FERIADOS, VERÃO ALTA TEMPORADA, [DATE] E…" at bounding box center [301, 170] width 173 height 144
drag, startPoint x: 412, startPoint y: 132, endPoint x: 397, endPoint y: 131, distance: 15.3
click at [397, 131] on div "Sobre o que deseja escrever? DATAS COMEMORATIVAS, FINAIS DE SEMANA, FERIADOS, V…" at bounding box center [348, 164] width 266 height 153
drag, startPoint x: 408, startPoint y: 114, endPoint x: 400, endPoint y: 118, distance: 9.6
click at [388, 112] on div "Sobre o que deseja escrever? DATAS COMEMORATIVAS, FINAIS DE SEMANA, FERIADOS, V…" at bounding box center [348, 164] width 266 height 153
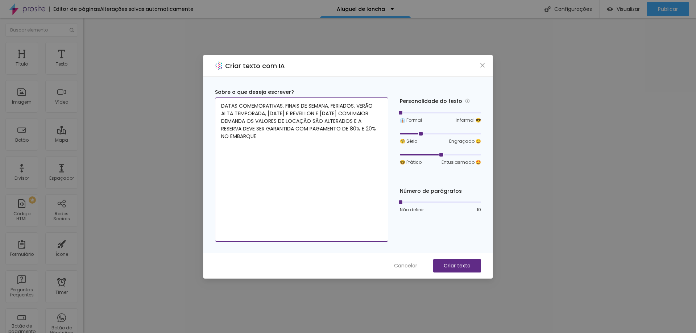
drag, startPoint x: 419, startPoint y: 135, endPoint x: 386, endPoint y: 135, distance: 32.3
click at [383, 134] on div "Sobre o que deseja escrever? DATAS COMEMORATIVAS, FINAIS DE SEMANA, FERIADOS, V…" at bounding box center [348, 164] width 266 height 153
drag, startPoint x: 440, startPoint y: 155, endPoint x: 392, endPoint y: 154, distance: 48.2
click at [392, 154] on div "Sobre o que deseja escrever? DATAS COMEMORATIVAS, FINAIS DE SEMANA, FERIADOS, V…" at bounding box center [348, 164] width 266 height 153
click at [285, 105] on textarea "DATAS COMEMORATIVAS, FINAIS DE SEMANA, FERIADOS, VERÃO ALTA TEMPORADA, [DATE] E…" at bounding box center [301, 170] width 173 height 144
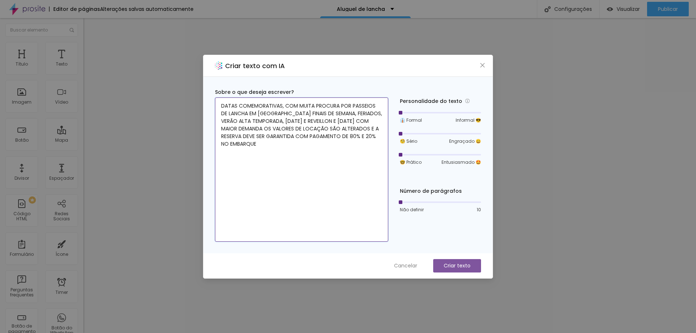
type textarea "DATAS COMEMORATIVAS, COM MUITA PROCURA POR PASSEIOS DE LANCHA EM [GEOGRAPHIC_DA…"
click at [464, 270] on button "Criar texto" at bounding box center [457, 265] width 48 height 13
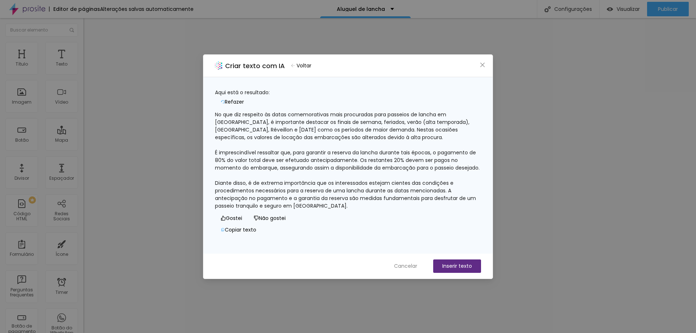
click at [244, 98] on span "Refazer" at bounding box center [234, 102] width 19 height 8
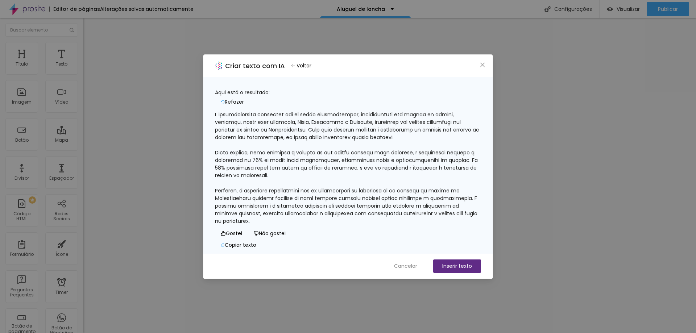
click at [244, 98] on span "Refazer" at bounding box center [234, 102] width 19 height 8
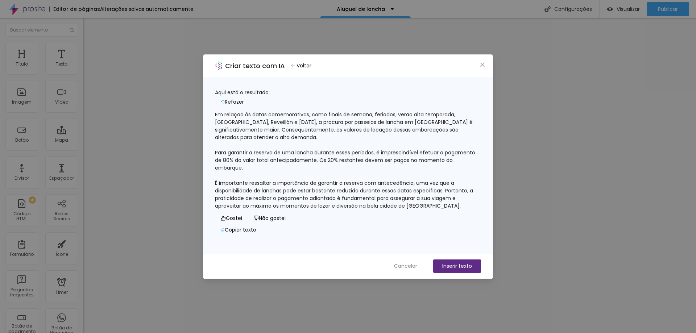
click at [244, 98] on span "Refazer" at bounding box center [234, 102] width 19 height 8
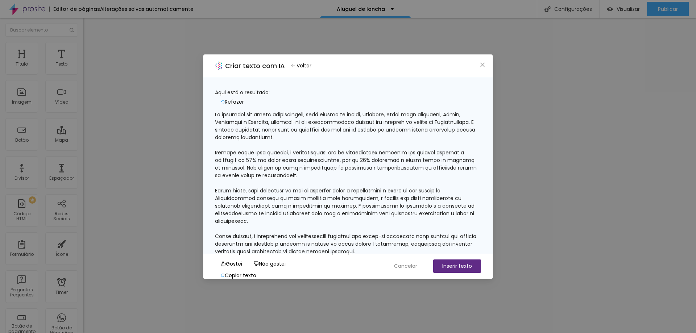
scroll to position [53, 0]
click at [244, 98] on span "Refazer" at bounding box center [234, 102] width 19 height 8
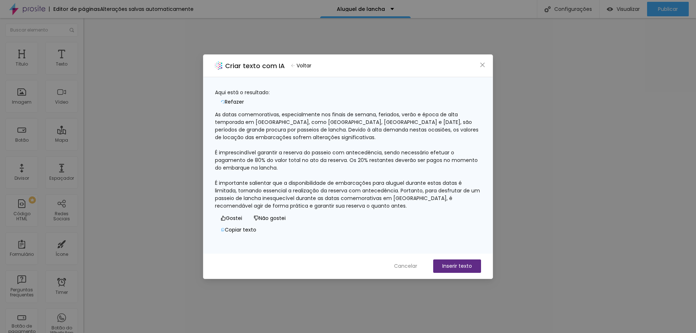
scroll to position [0, 0]
click at [459, 268] on button "Inserir texto" at bounding box center [457, 266] width 48 height 13
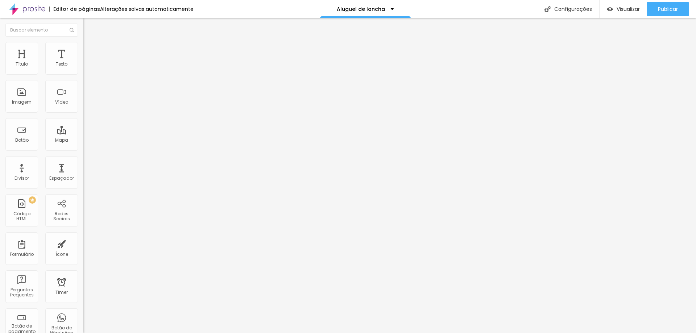
click at [90, 50] on span "Estilo" at bounding box center [95, 47] width 11 height 6
click at [90, 52] on span "Avançado" at bounding box center [102, 54] width 24 height 6
type input "24"
type input "66"
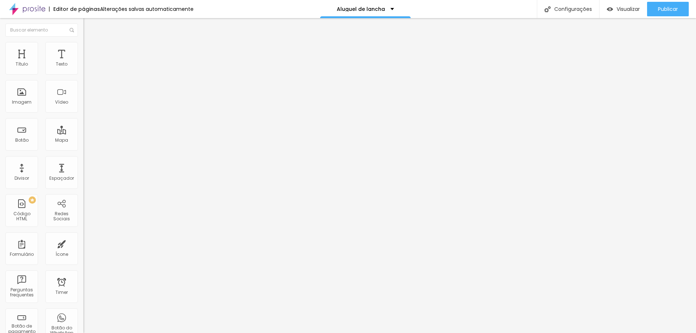
type input "66"
type input "72"
type input "78"
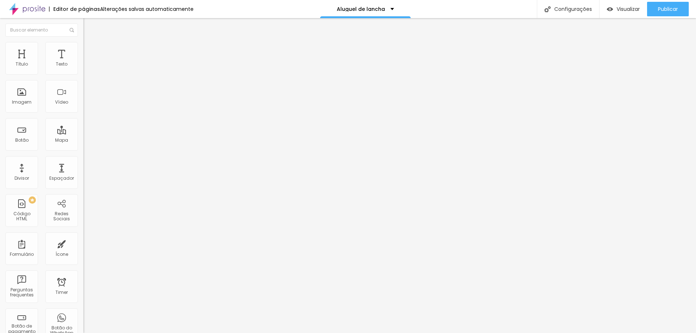
type input "84"
type input "91"
type input "97"
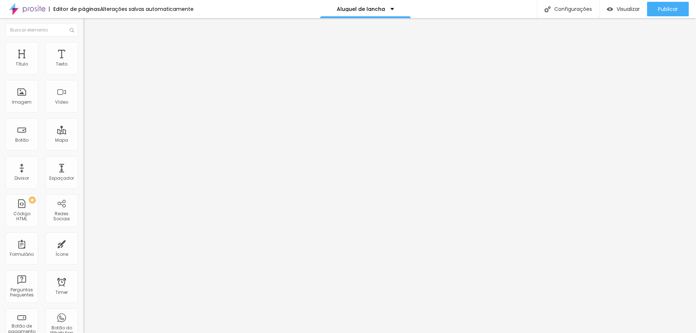
type input "97"
type input "98"
type input "97"
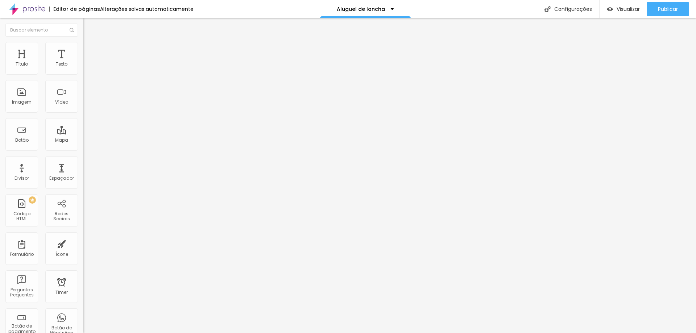
type input "65"
type input "45"
type input "31"
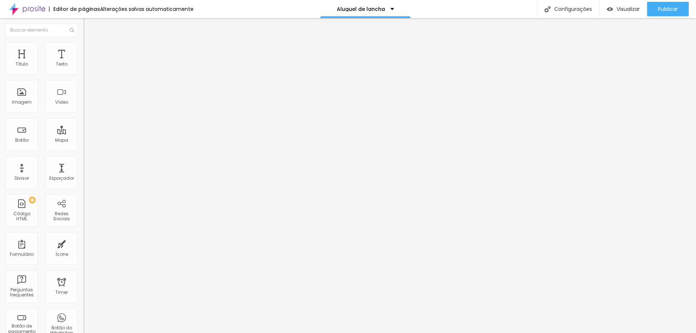
type input "31"
type input "17"
type input "7"
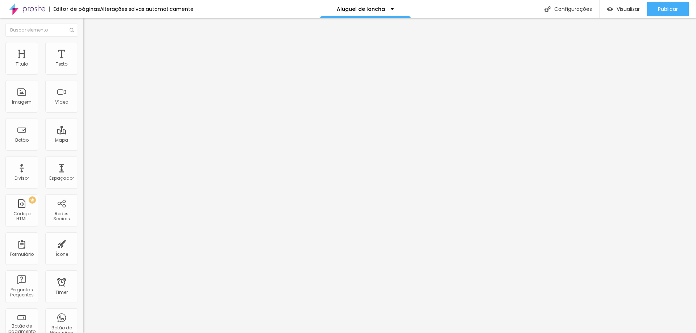
type input "0"
drag, startPoint x: 22, startPoint y: 86, endPoint x: 0, endPoint y: 86, distance: 21.8
type input "0"
click at [83, 243] on input "range" at bounding box center [106, 246] width 47 height 6
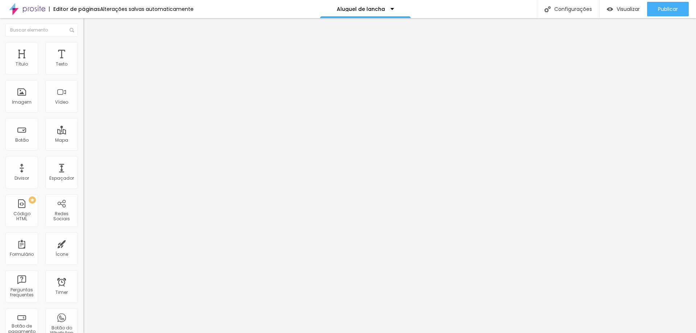
type input "13"
type input "6"
type input "0"
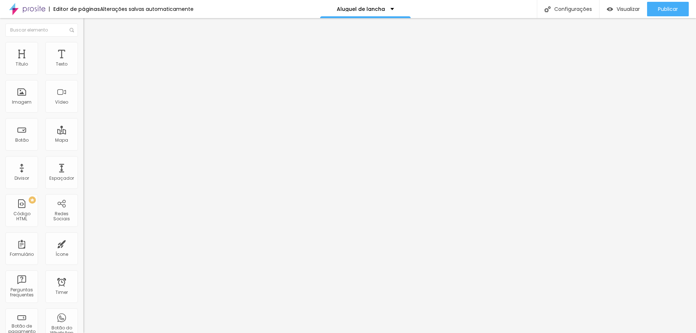
type input "0"
drag, startPoint x: 22, startPoint y: 71, endPoint x: 11, endPoint y: 65, distance: 12.5
type input "0"
click at [83, 141] on input "range" at bounding box center [106, 144] width 47 height 6
click at [83, 45] on img at bounding box center [86, 45] width 7 height 7
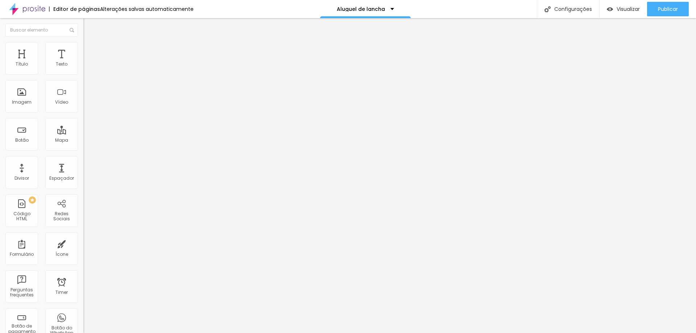
type input "95"
type input "90"
type input "85"
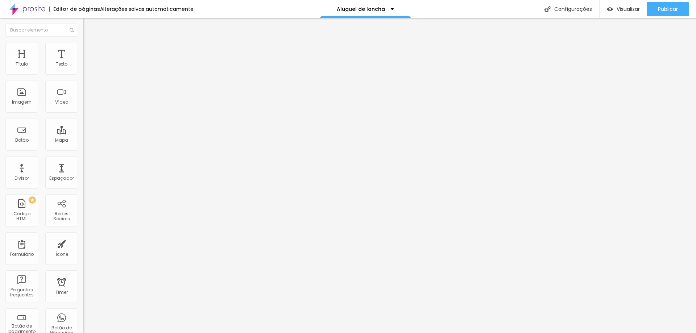
type input "85"
type input "80"
type input "75"
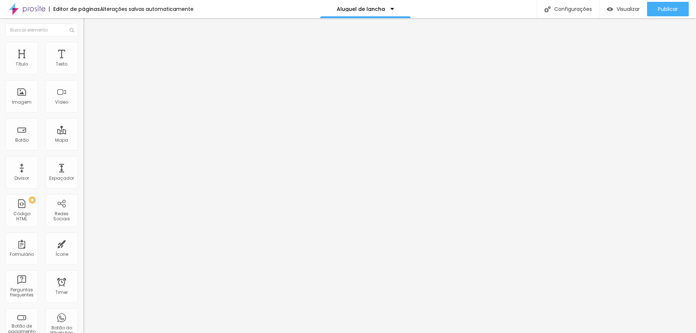
type input "70"
type input "80"
type input "85"
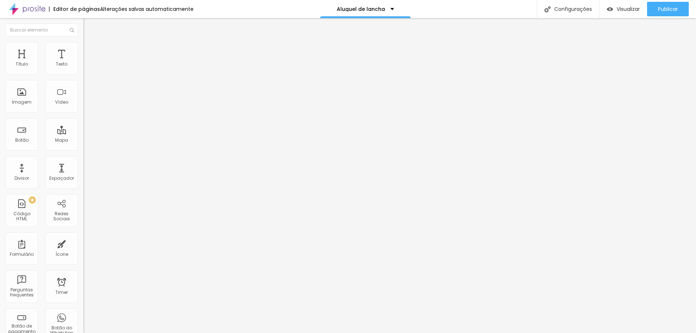
type input "85"
type input "90"
type input "95"
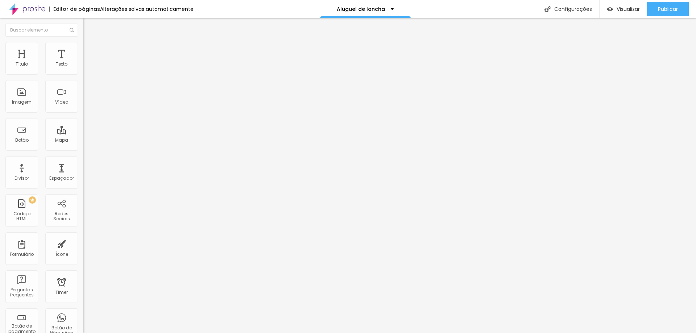
type input "100"
click at [83, 74] on input "range" at bounding box center [106, 72] width 47 height 6
click at [55, 100] on div "Vídeo" at bounding box center [61, 102] width 13 height 5
click at [83, 23] on button "Editar Coluna" at bounding box center [124, 26] width 83 height 17
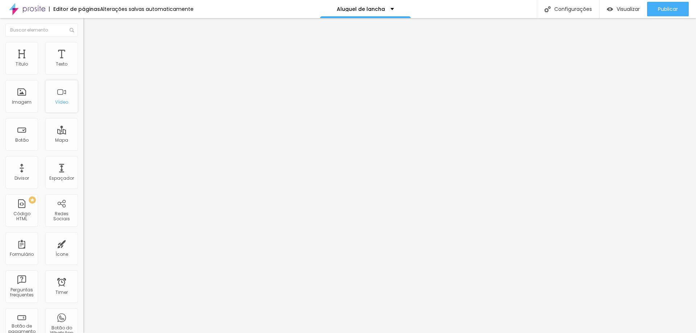
click at [61, 96] on div "Vídeo" at bounding box center [61, 96] width 33 height 33
click at [90, 50] on span "Estilo" at bounding box center [95, 47] width 11 height 6
click at [90, 51] on span "Avançado" at bounding box center [102, 54] width 24 height 6
click at [83, 42] on li "Conteúdo" at bounding box center [124, 38] width 83 height 7
click at [83, 68] on input "text" at bounding box center [126, 64] width 87 height 7
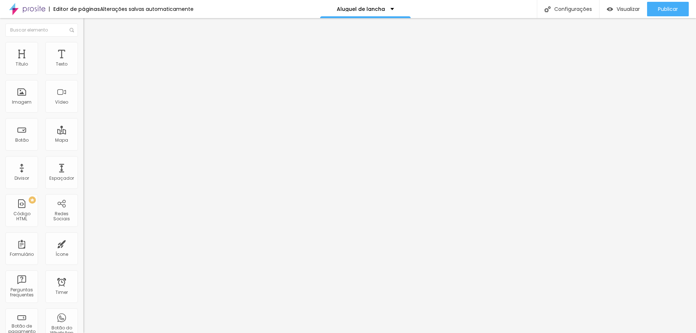
click at [83, 68] on input "text" at bounding box center [126, 64] width 87 height 7
click at [83, 179] on div "Editar Vídeo Conteúdo Estilo Avançado URL do vídeo Alinhamento Proporção 4:3 St…" at bounding box center [124, 175] width 83 height 315
click at [83, 45] on ul "Conteúdo Estilo Avançado" at bounding box center [124, 46] width 83 height 22
click at [83, 47] on img at bounding box center [86, 45] width 7 height 7
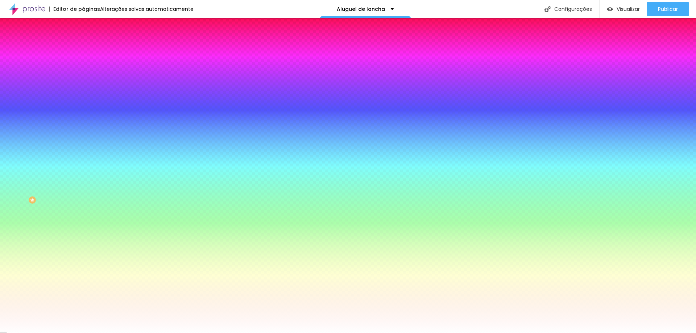
click at [83, 67] on span "Trocar imagem" at bounding box center [103, 64] width 40 height 6
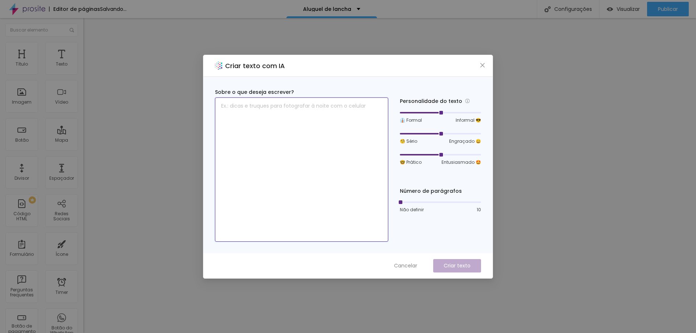
click at [324, 120] on textarea at bounding box center [301, 170] width 173 height 144
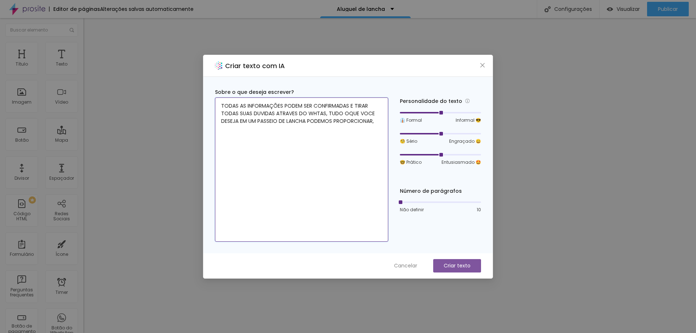
type textarea "TODAS AS INFORMAÇÕES PODEM SER CONFIRMADAS E TIRAR TODAS SUAS DUVIDAS ATRAVES D…"
click at [461, 262] on p "Criar texto" at bounding box center [457, 266] width 27 height 8
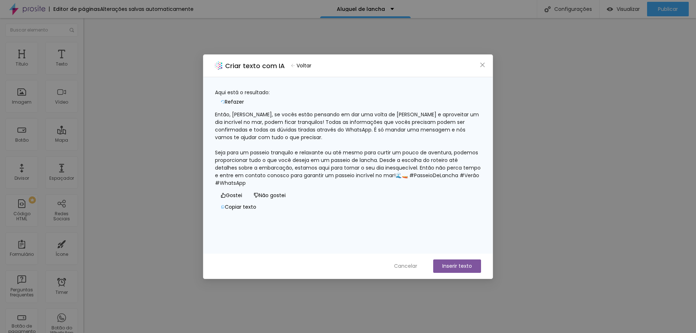
click at [244, 98] on span "Refazer" at bounding box center [234, 102] width 19 height 8
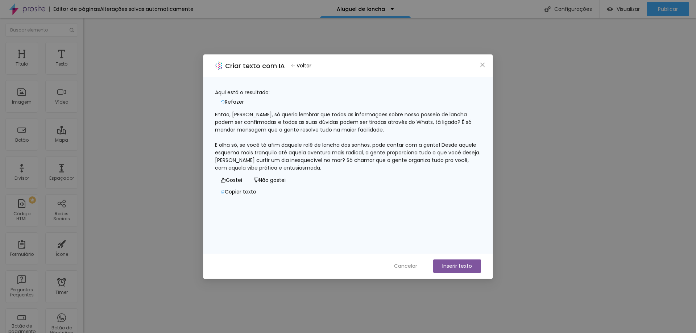
click at [231, 186] on button "Gostei" at bounding box center [231, 181] width 33 height 12
click at [306, 66] on span "Voltar" at bounding box center [304, 66] width 15 height 8
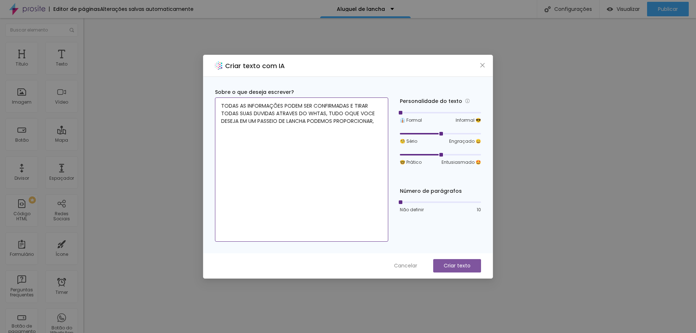
drag, startPoint x: 439, startPoint y: 113, endPoint x: 375, endPoint y: 113, distance: 63.8
click at [375, 113] on div "Sobre o que deseja escrever? TODAS AS INFORMAÇÕES PODEM SER CONFIRMADAS E TIRAR…" at bounding box center [348, 164] width 266 height 153
drag, startPoint x: 439, startPoint y: 133, endPoint x: 377, endPoint y: 131, distance: 62.0
click at [377, 131] on div "Sobre o que deseja escrever? TODAS AS INFORMAÇÕES PODEM SER CONFIRMADAS E TIRAR…" at bounding box center [348, 164] width 266 height 153
click at [415, 154] on div at bounding box center [410, 154] width 20 height 1
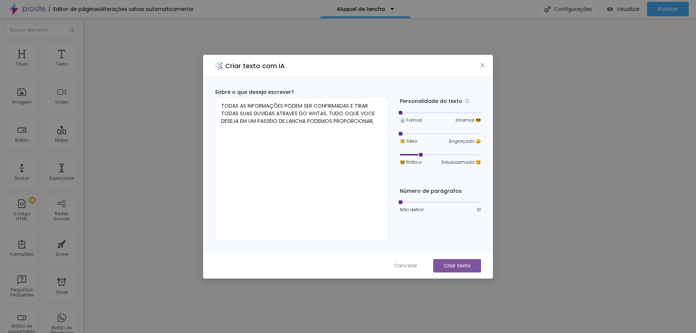
click at [450, 270] on button "Criar texto" at bounding box center [457, 265] width 48 height 13
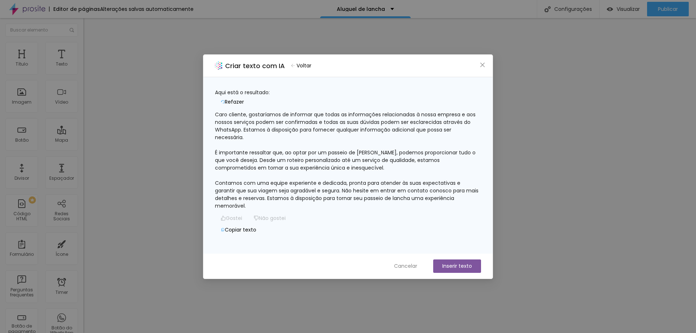
click at [465, 266] on button "Inserir texto" at bounding box center [457, 266] width 48 height 13
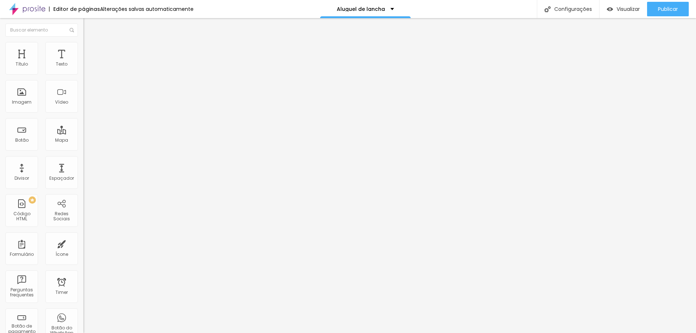
click at [86, 67] on icon "button" at bounding box center [88, 65] width 4 height 4
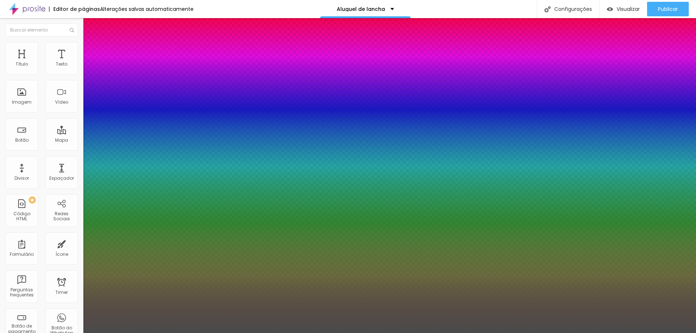
type input "1"
select select "Archivo-Bold"
type input "1"
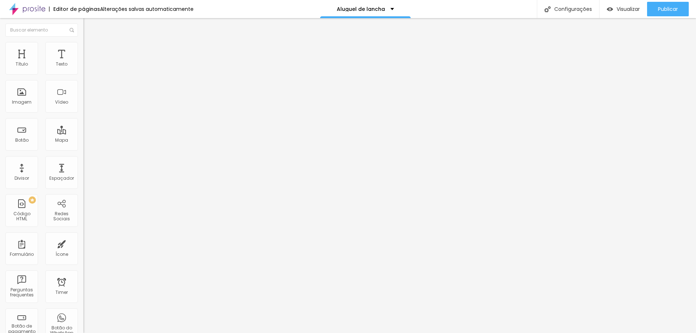
click at [83, 68] on input "text" at bounding box center [126, 64] width 87 height 7
paste input "<iframe width="1250" height="703" src="[URL][DOMAIN_NAME]" title="Vídeo Barco" …"
type input "<iframe width="1250" height="703" src="[URL][DOMAIN_NAME]" title="Vídeo Barco" …"
click at [83, 112] on div "URL do vídeo <iframe width="1250" height="703" src="[URL][DOMAIN_NAME]" title="…" at bounding box center [124, 99] width 83 height 84
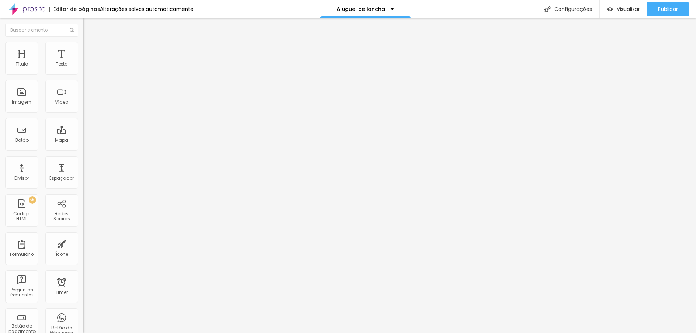
scroll to position [0, 0]
click at [83, 112] on div "URL do vídeo <iframe width="1250" height="703" src="[URL][DOMAIN_NAME]" title="…" at bounding box center [124, 99] width 83 height 84
click at [83, 108] on span "4:3 Standard" at bounding box center [97, 105] width 29 height 6
click at [83, 117] on span "Wide" at bounding box center [88, 114] width 11 height 6
click at [83, 113] on span "Ultrawide" at bounding box center [93, 110] width 21 height 6
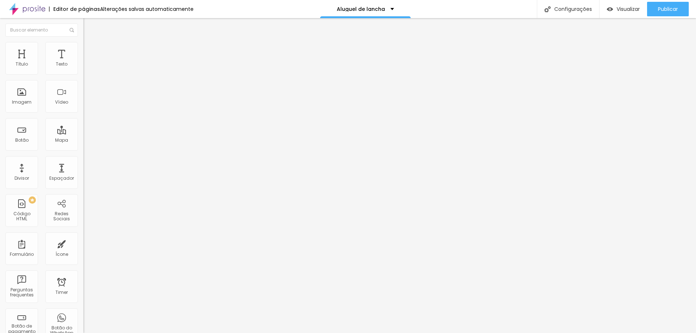
click at [83, 119] on div "Wide 16:9" at bounding box center [124, 117] width 83 height 4
click at [83, 136] on div at bounding box center [124, 136] width 83 height 0
click at [128, 333] on div at bounding box center [348, 338] width 696 height 0
click at [89, 25] on img "button" at bounding box center [92, 27] width 6 height 6
drag, startPoint x: 32, startPoint y: 148, endPoint x: 5, endPoint y: 125, distance: 35.5
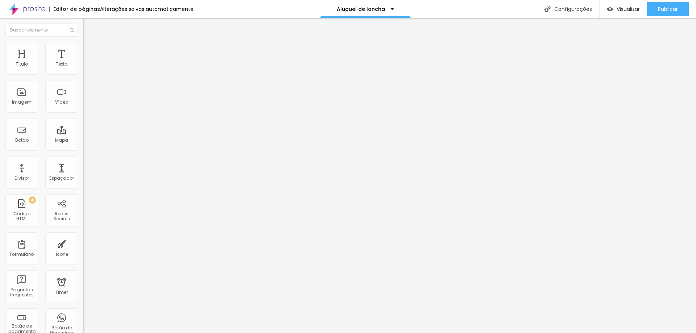
click at [83, 125] on div "Número do WhatsApp * [PHONE_NUMBER] + 55 Texto do botão Conversar no WhatsApp M…" at bounding box center [124, 183] width 83 height 242
type textarea "Olá"
type textarea "Olá, gostaria de falar sobre! 1- fotografia 2-Corridas Privadas 3- Aluguel de L…"
click at [83, 55] on li "Estilo" at bounding box center [124, 51] width 83 height 7
click at [90, 57] on span "Avançado" at bounding box center [102, 60] width 24 height 6
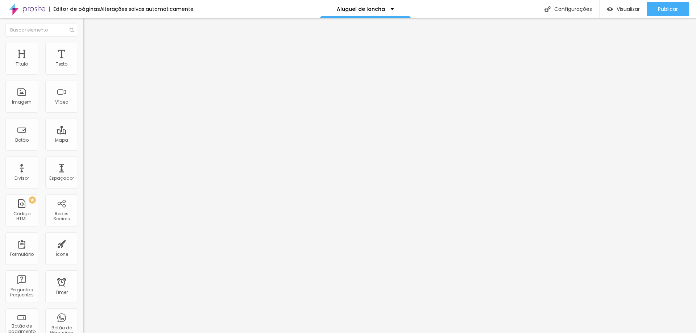
click at [83, 47] on img at bounding box center [86, 44] width 7 height 7
click at [668, 7] on span "Publicar" at bounding box center [668, 9] width 20 height 6
click at [623, 10] on span "Visualizar" at bounding box center [628, 9] width 23 height 6
click at [669, 10] on span "Publicar" at bounding box center [668, 9] width 20 height 6
click at [669, 8] on span "Publicar" at bounding box center [668, 9] width 20 height 6
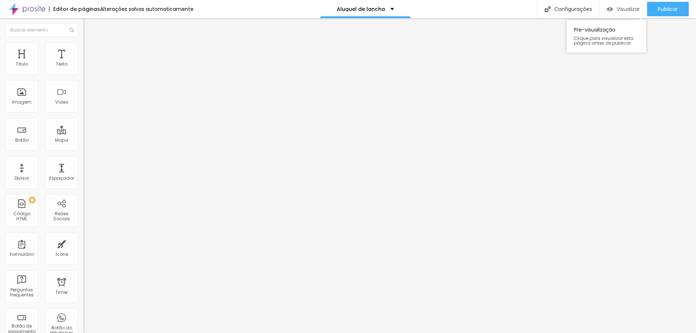
click at [617, 8] on span "Visualizar" at bounding box center [628, 9] width 23 height 6
click at [83, 69] on span "Titulo 2" at bounding box center [95, 63] width 24 height 9
click at [83, 46] on img at bounding box center [86, 45] width 7 height 7
type input "15"
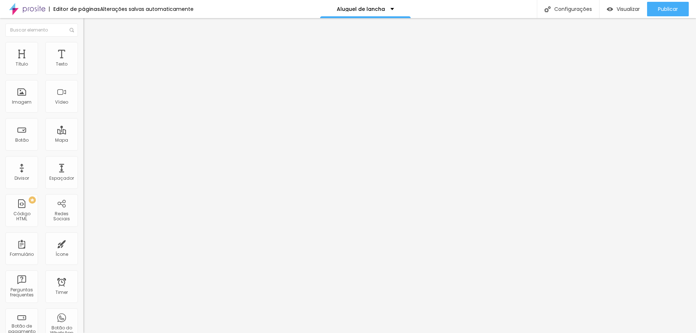
type input "30"
type input "34"
type input "36"
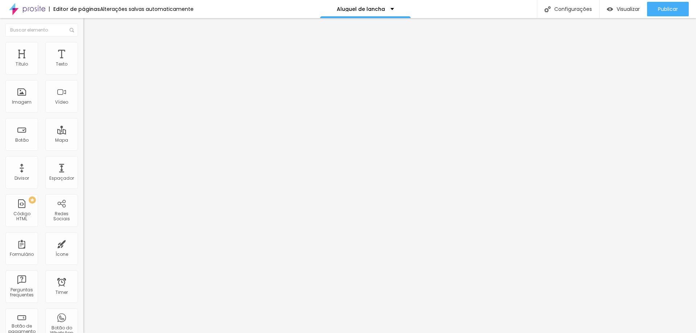
type input "36"
type input "39"
type input "42"
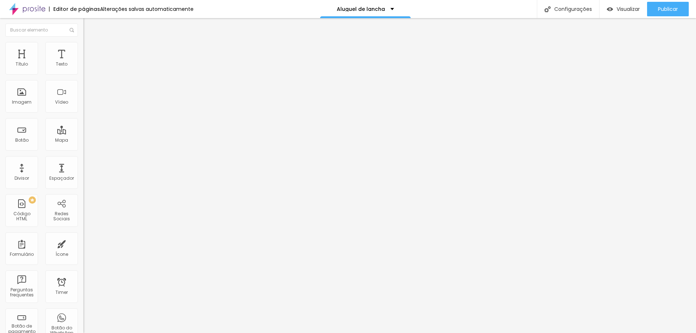
type input "44"
type input "55"
type input "63"
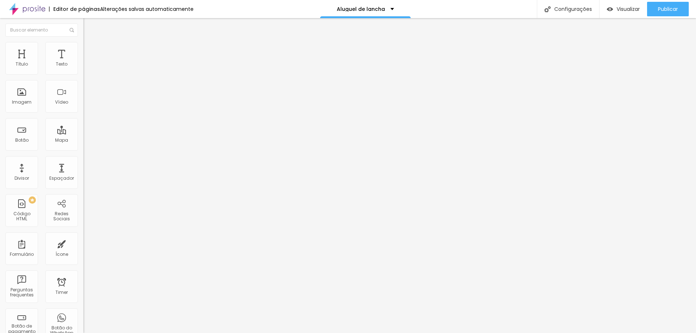
type input "63"
type input "69"
type input "75"
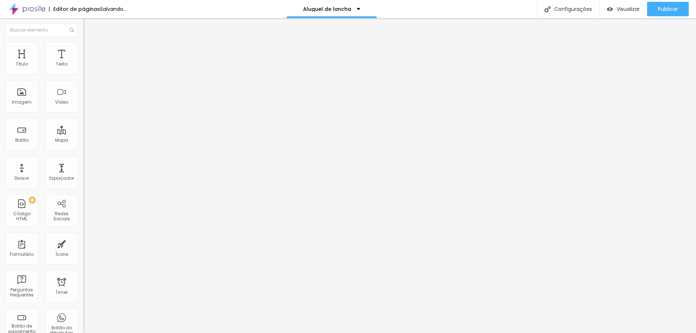
type input "85"
type input "91"
type input "95"
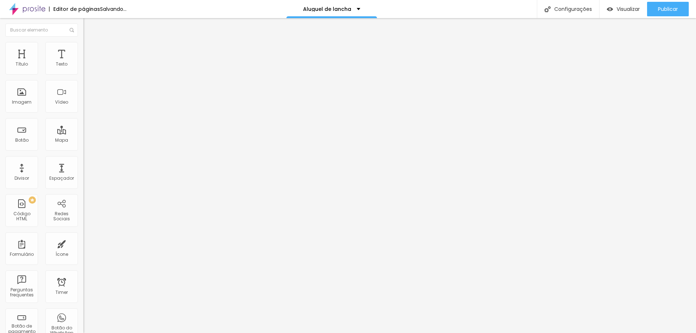
type input "95"
type input "98"
type input "100"
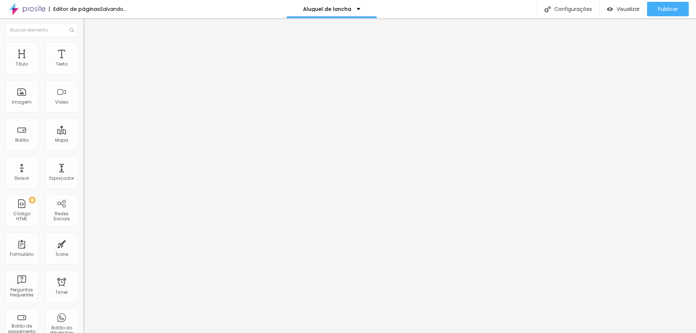
type input "51"
type input "31"
drag, startPoint x: 20, startPoint y: 73, endPoint x: 31, endPoint y: 79, distance: 12.2
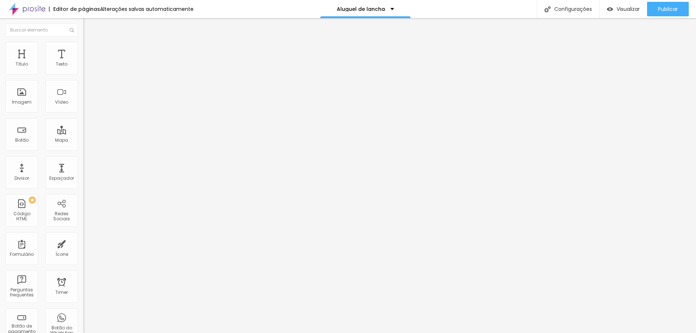
type input "31"
click at [83, 133] on input "range" at bounding box center [106, 136] width 47 height 6
type input "26"
type input "63"
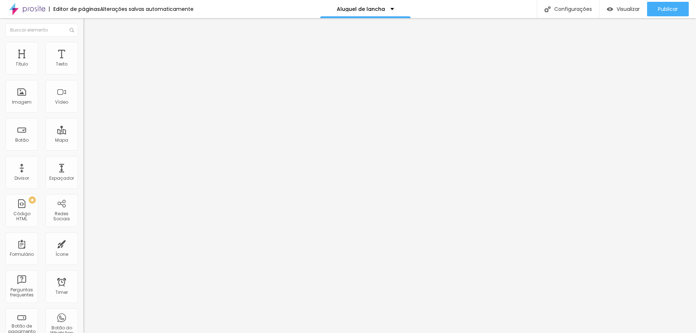
type input "63"
type input "71"
type input "81"
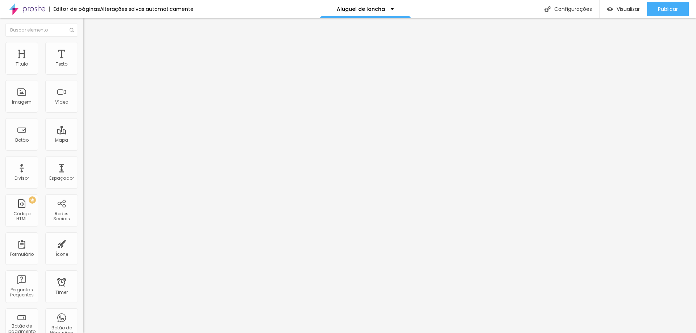
type input "89"
type input "97"
type input "100"
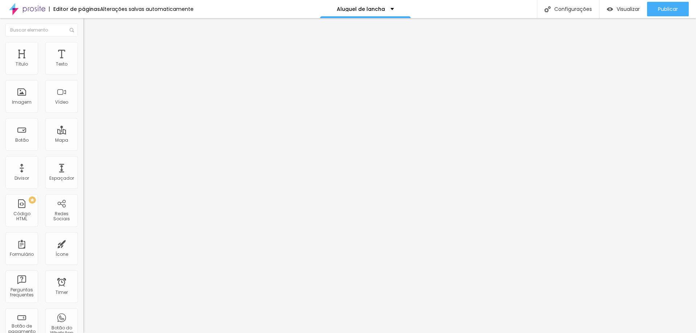
type input "100"
type input "91"
type input "15"
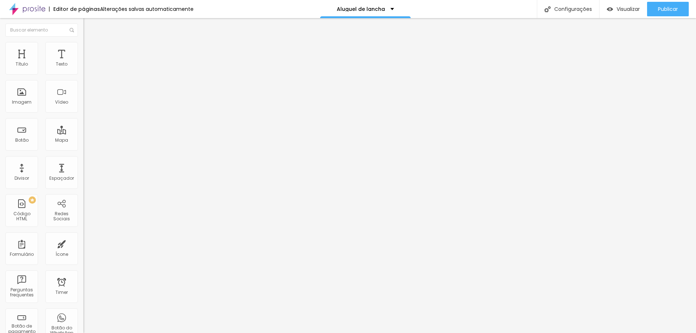
type input "0"
type input "10"
type input "35"
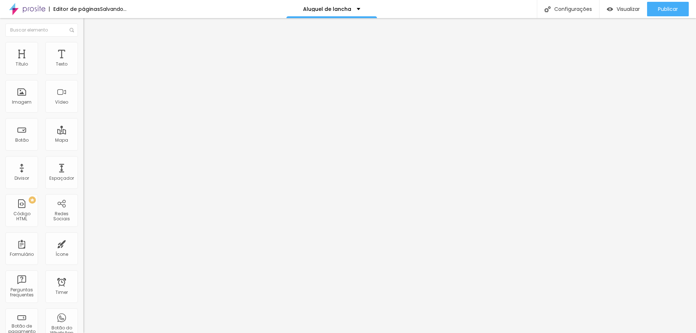
type input "35"
type input "2"
type input "0"
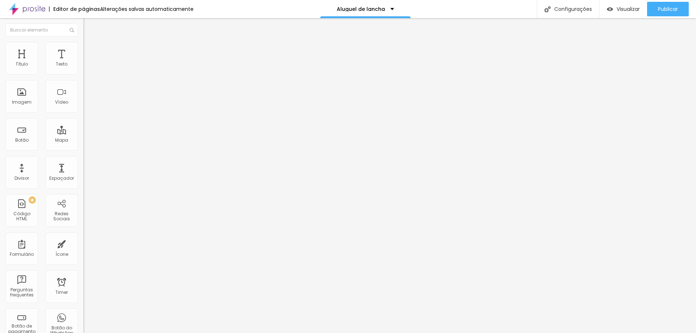
type input "6"
type input "92"
type input "93"
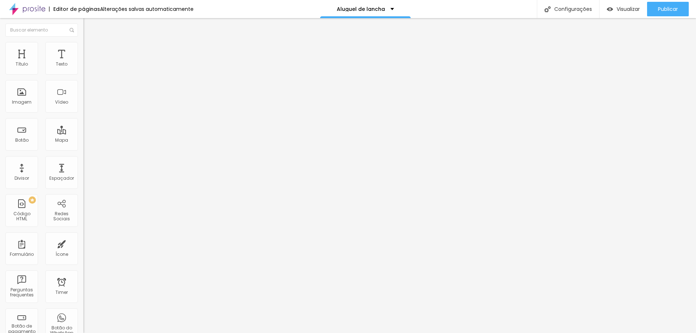
type input "93"
type input "62"
type input "57"
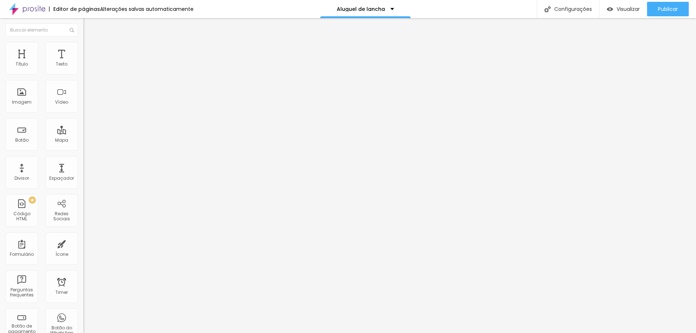
type input "54"
type input "48"
type input "42"
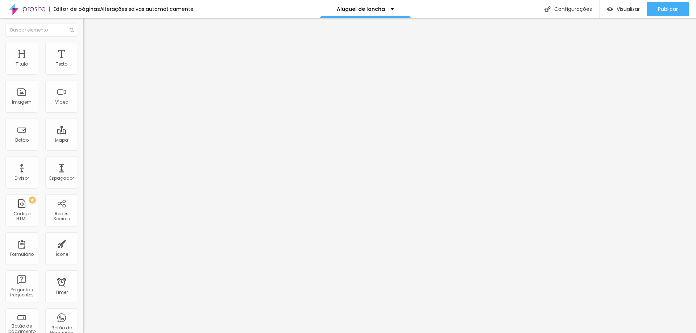
type input "42"
type input "35"
type input "31"
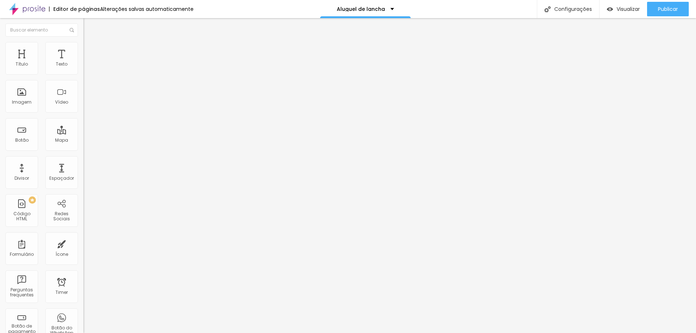
type input "29"
type input "27"
type input "25"
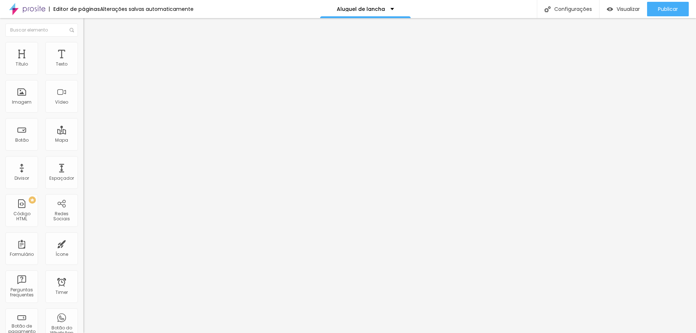
type input "25"
type input "23"
type input "22"
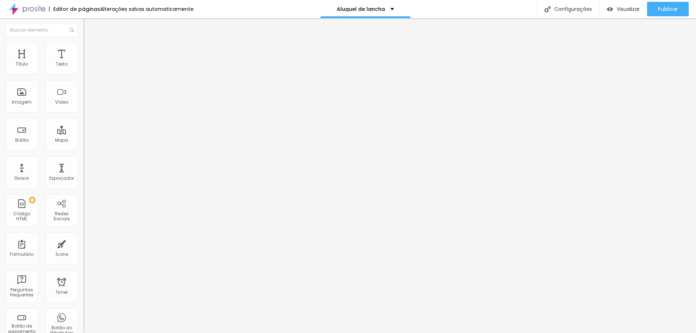
type input "21"
type input "20"
type input "19"
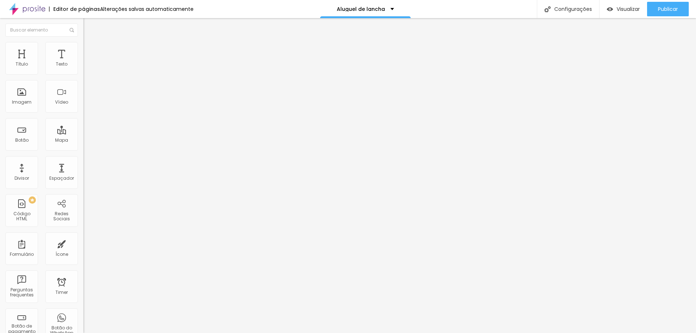
type input "19"
type input "17"
type input "16"
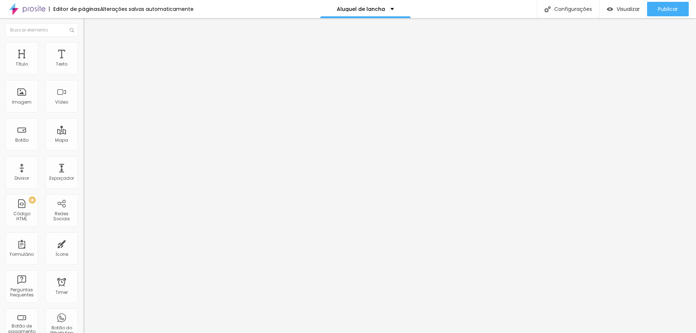
type input "13"
type input "12"
type input "11"
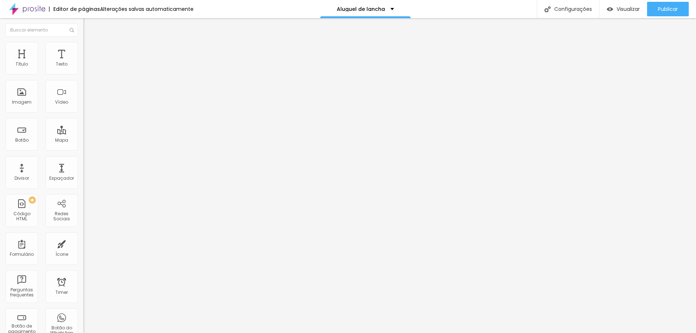
type input "11"
click at [83, 236] on input "range" at bounding box center [106, 239] width 47 height 6
click at [83, 41] on img at bounding box center [86, 38] width 7 height 7
click at [83, 75] on span "Titulo 3" at bounding box center [93, 71] width 20 height 8
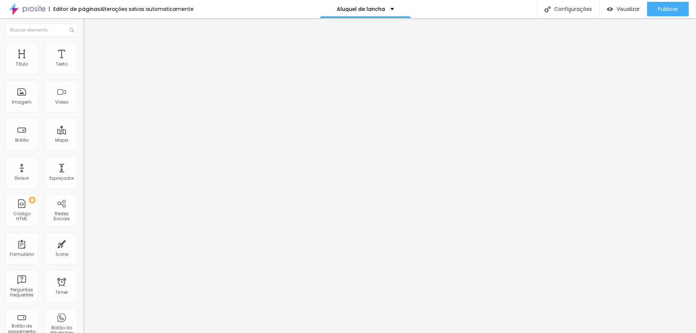
click at [83, 62] on span "Titulo 1" at bounding box center [95, 57] width 24 height 10
click at [83, 49] on ul "Estilo Avançado" at bounding box center [124, 42] width 83 height 15
click at [83, 48] on li "Avançado" at bounding box center [124, 45] width 83 height 7
click at [89, 27] on img "button" at bounding box center [92, 27] width 6 height 6
click at [83, 42] on li "Estilo" at bounding box center [124, 45] width 83 height 7
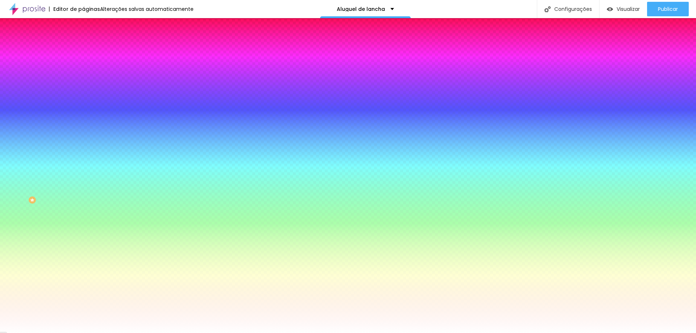
click at [83, 69] on div at bounding box center [124, 69] width 83 height 0
click at [65, 115] on div at bounding box center [348, 166] width 696 height 333
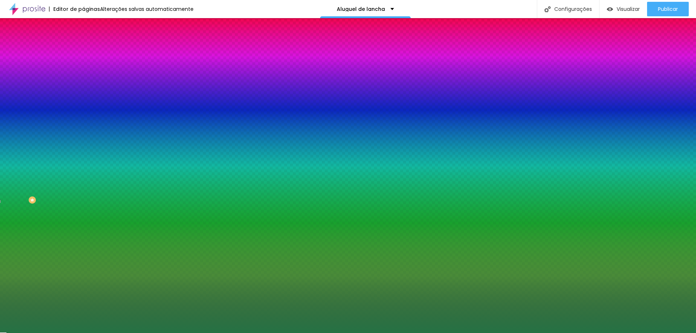
click at [43, 112] on div at bounding box center [348, 166] width 696 height 333
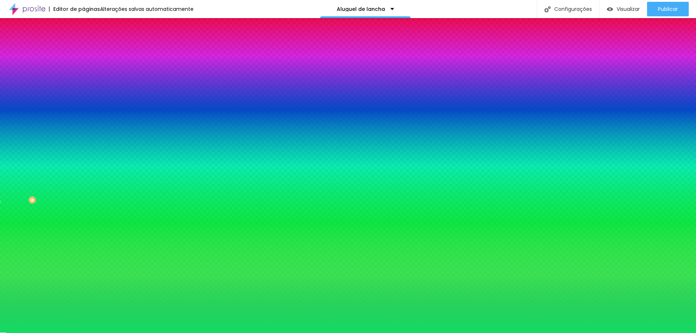
click at [54, 90] on div at bounding box center [348, 166] width 696 height 333
click at [63, 89] on div at bounding box center [348, 166] width 696 height 333
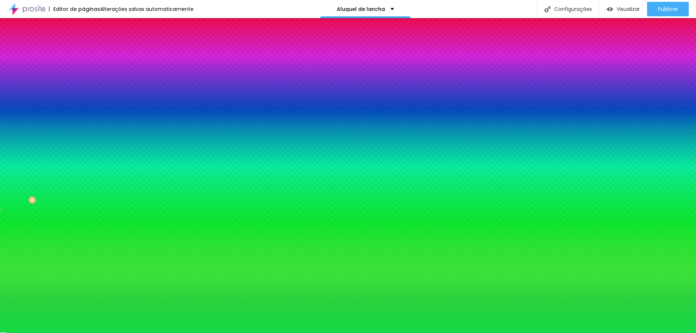
click at [66, 116] on div at bounding box center [348, 166] width 696 height 333
click at [64, 127] on div at bounding box center [348, 166] width 696 height 333
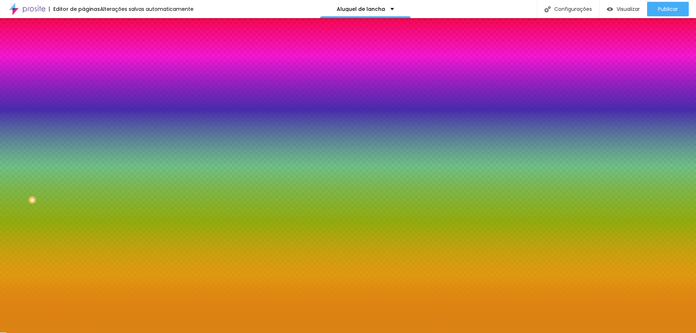
click at [64, 131] on div at bounding box center [348, 166] width 696 height 333
click at [65, 100] on div at bounding box center [348, 166] width 696 height 333
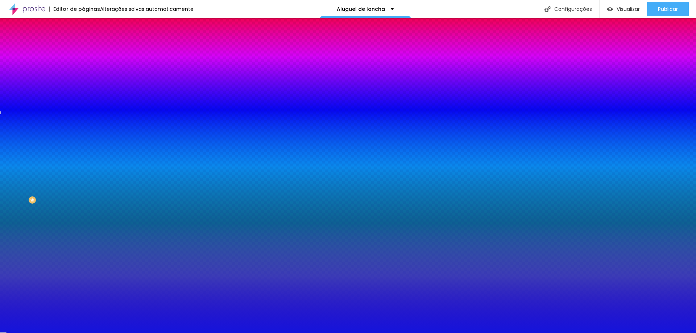
click at [44, 84] on div at bounding box center [348, 166] width 696 height 333
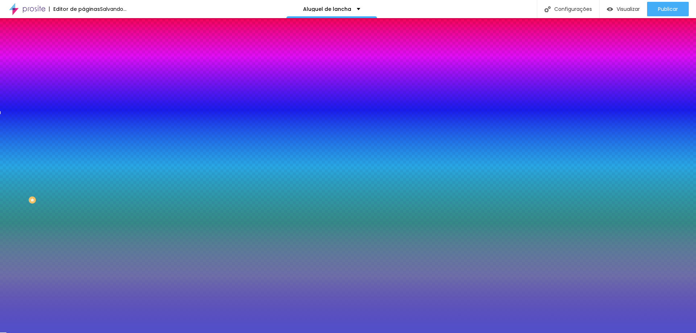
type input "#5353CE"
drag, startPoint x: 44, startPoint y: 84, endPoint x: 40, endPoint y: 92, distance: 9.4
click at [414, 62] on div at bounding box center [414, 61] width 1 height 1
click at [83, 59] on div "Cor de fundo Voltar ao padrão #5353CE Sombra DESATIVADO Voltar ao padrão Borda …" at bounding box center [124, 89] width 83 height 65
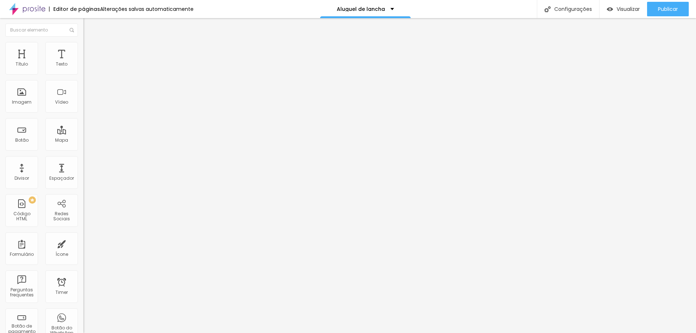
click at [83, 46] on img at bounding box center [86, 45] width 7 height 7
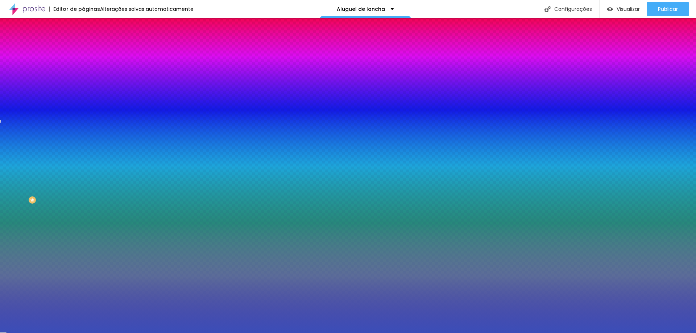
drag, startPoint x: 56, startPoint y: 130, endPoint x: 78, endPoint y: 130, distance: 22.5
click at [83, 130] on div "Imagem de fundo Adicionar imagem Efeito da Imagem Nenhum Nenhum Parallax Cor de…" at bounding box center [124, 104] width 83 height 94
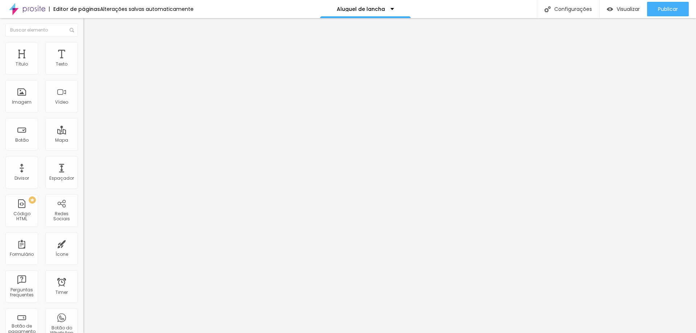
click at [90, 50] on span "Estilo" at bounding box center [95, 47] width 11 height 6
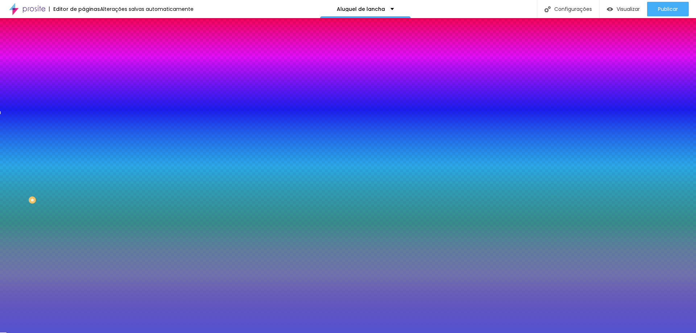
paste input "3B4EB8"
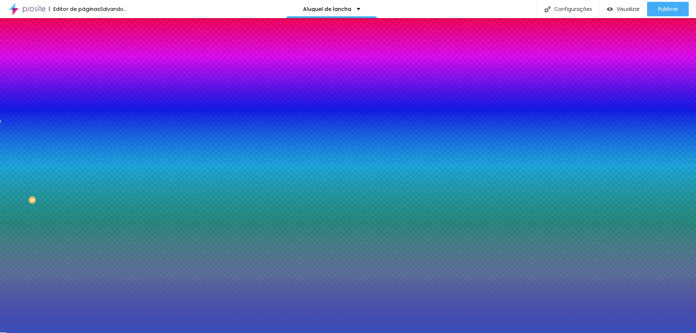
type input "#3B4EB8"
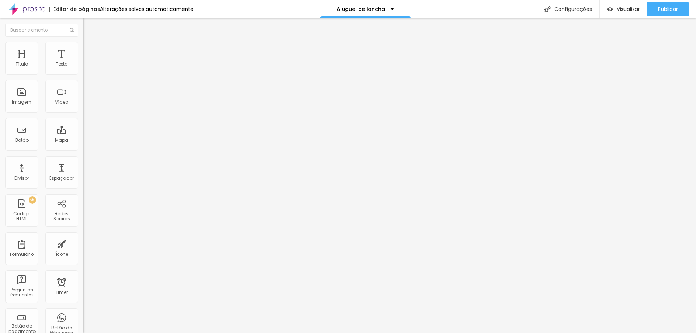
click at [83, 48] on li "Avançado" at bounding box center [124, 45] width 83 height 7
type input "13"
type input "56"
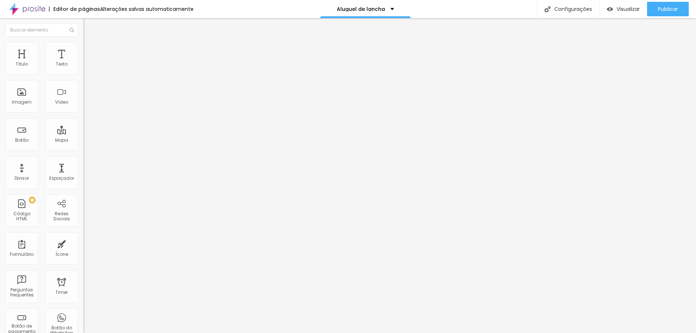
type input "63"
type input "67"
type input "72"
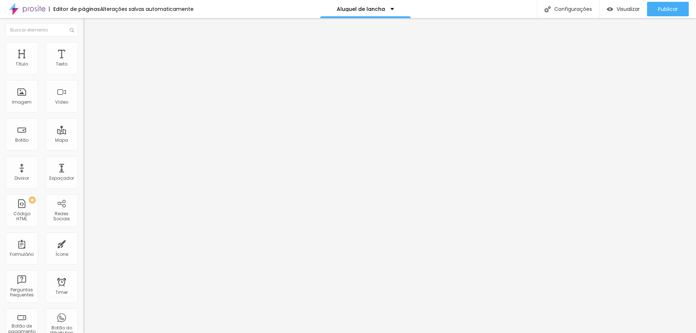
type input "72"
type input "76"
type input "79"
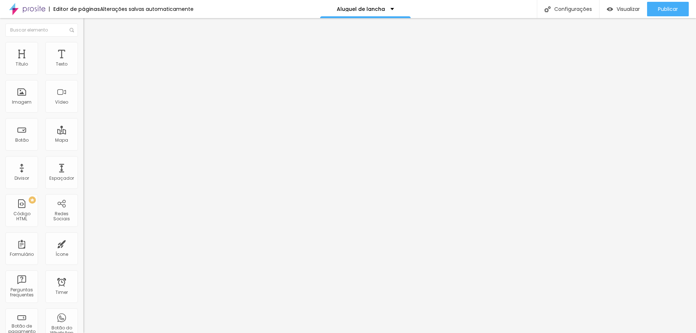
type input "81"
type input "82"
drag, startPoint x: 21, startPoint y: 86, endPoint x: 53, endPoint y: 86, distance: 31.9
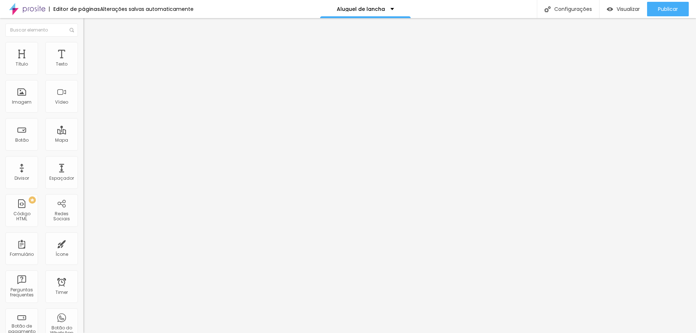
click at [83, 236] on input "range" at bounding box center [106, 239] width 47 height 6
drag, startPoint x: 30, startPoint y: 71, endPoint x: 10, endPoint y: 71, distance: 19.9
click at [83, 133] on input "range" at bounding box center [106, 136] width 47 height 6
drag, startPoint x: 53, startPoint y: 84, endPoint x: 24, endPoint y: 88, distance: 29.5
click at [83, 236] on input "range" at bounding box center [106, 239] width 47 height 6
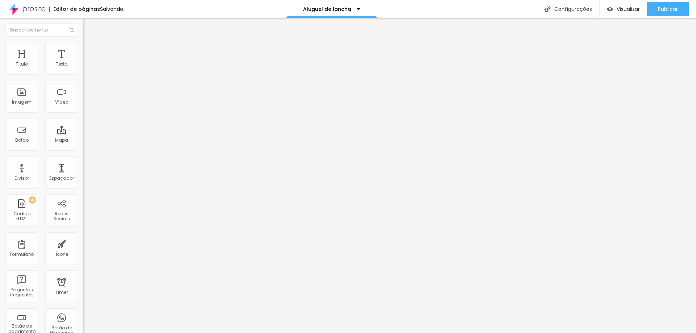
click at [90, 43] on span "Estilo" at bounding box center [95, 40] width 11 height 6
click at [83, 69] on span "Titulo 2" at bounding box center [95, 63] width 24 height 9
click at [83, 88] on div "Titulo 6 H6" at bounding box center [124, 85] width 83 height 4
click at [83, 79] on span "Titulo 4" at bounding box center [92, 75] width 19 height 7
click at [83, 66] on span "Encaixotado" at bounding box center [97, 63] width 28 height 6
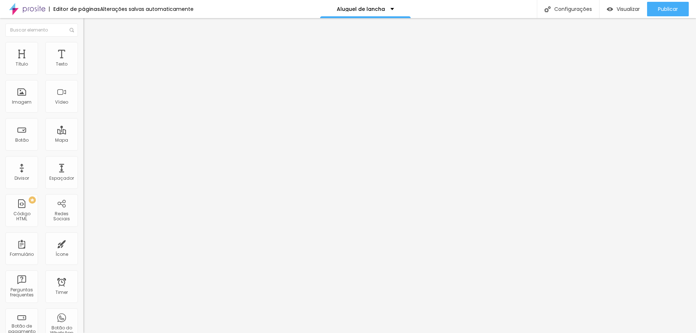
click at [83, 77] on span "Completo" at bounding box center [94, 74] width 22 height 6
click at [669, 10] on span "Publicar" at bounding box center [668, 9] width 20 height 6
click at [628, 9] on span "Visualizar" at bounding box center [628, 9] width 23 height 6
click at [83, 113] on span "Original" at bounding box center [91, 110] width 17 height 6
click at [83, 118] on span "Cinema" at bounding box center [92, 115] width 18 height 6
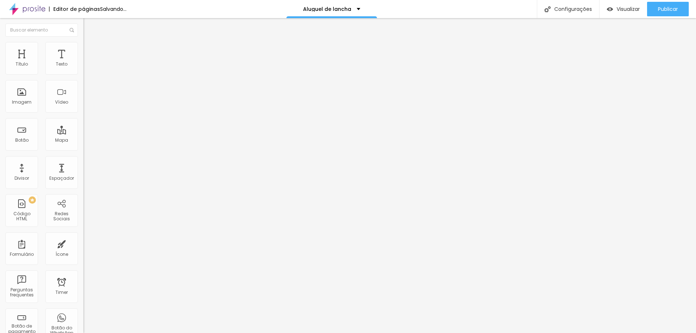
click at [83, 125] on span "Padrão" at bounding box center [91, 122] width 16 height 6
click at [83, 129] on span "Quadrado" at bounding box center [95, 126] width 24 height 6
click at [83, 133] on span "Original" at bounding box center [91, 130] width 17 height 6
click at [83, 42] on img at bounding box center [86, 45] width 7 height 7
click at [90, 51] on span "Avançado" at bounding box center [102, 54] width 24 height 6
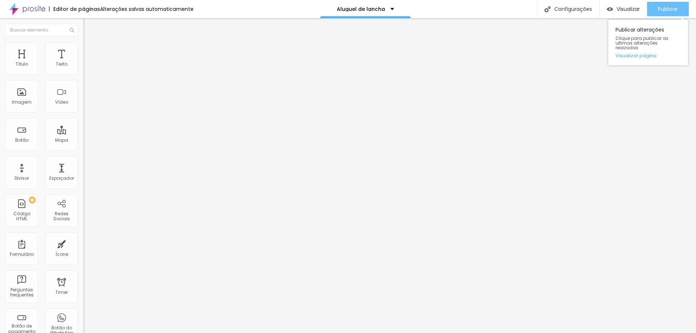
click at [676, 3] on div "Publicar" at bounding box center [668, 9] width 20 height 15
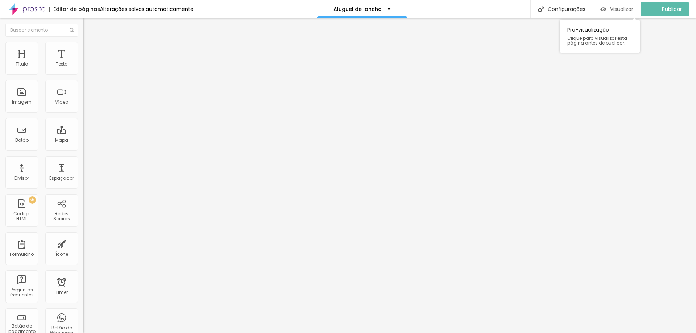
click at [623, 7] on span "Visualizar" at bounding box center [621, 9] width 23 height 6
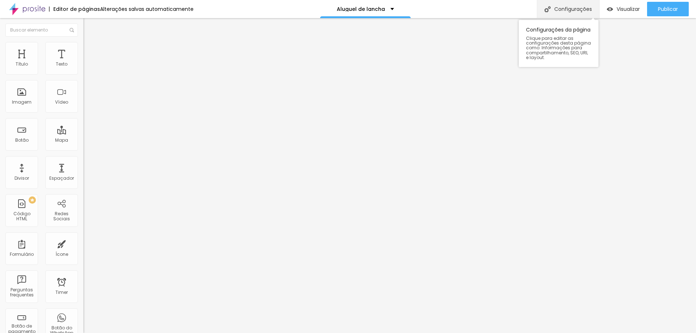
click at [582, 3] on div "Configurações" at bounding box center [568, 9] width 62 height 18
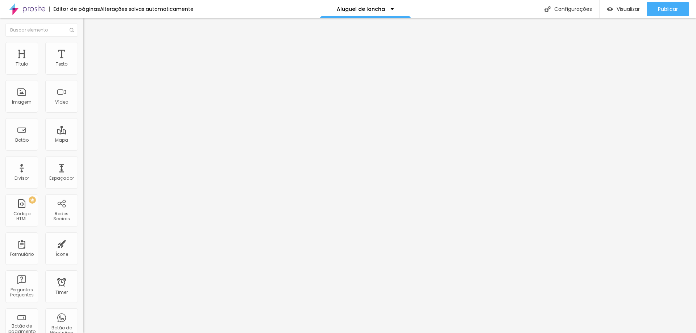
drag, startPoint x: 280, startPoint y: 204, endPoint x: 528, endPoint y: 204, distance: 248.4
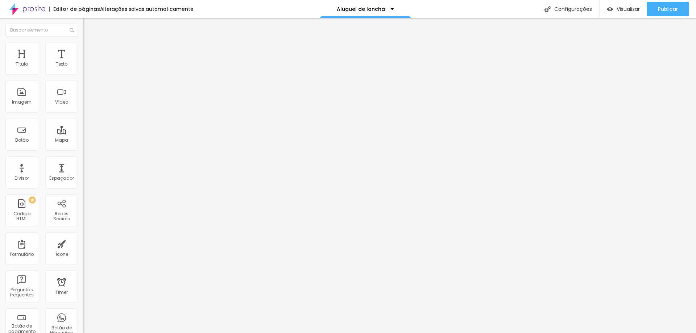
drag, startPoint x: 319, startPoint y: 261, endPoint x: 262, endPoint y: 244, distance: 59.8
